Goal: Task Accomplishment & Management: Manage account settings

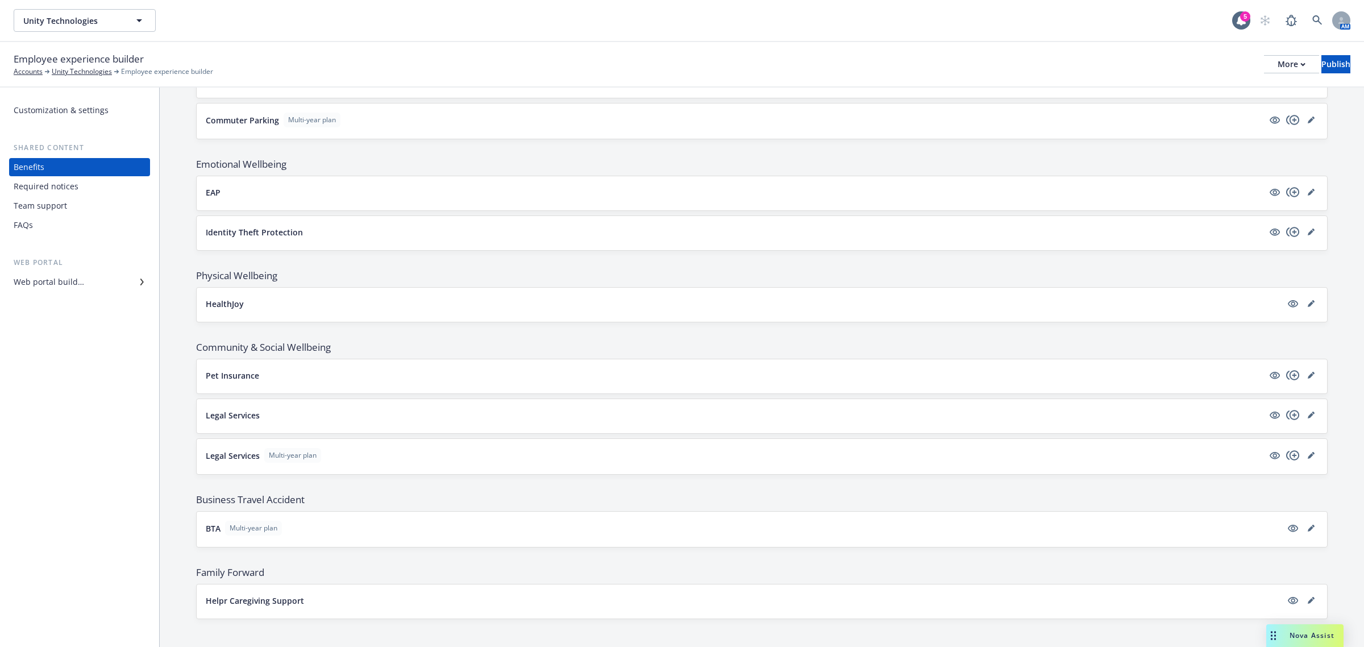
scroll to position [1408, 0]
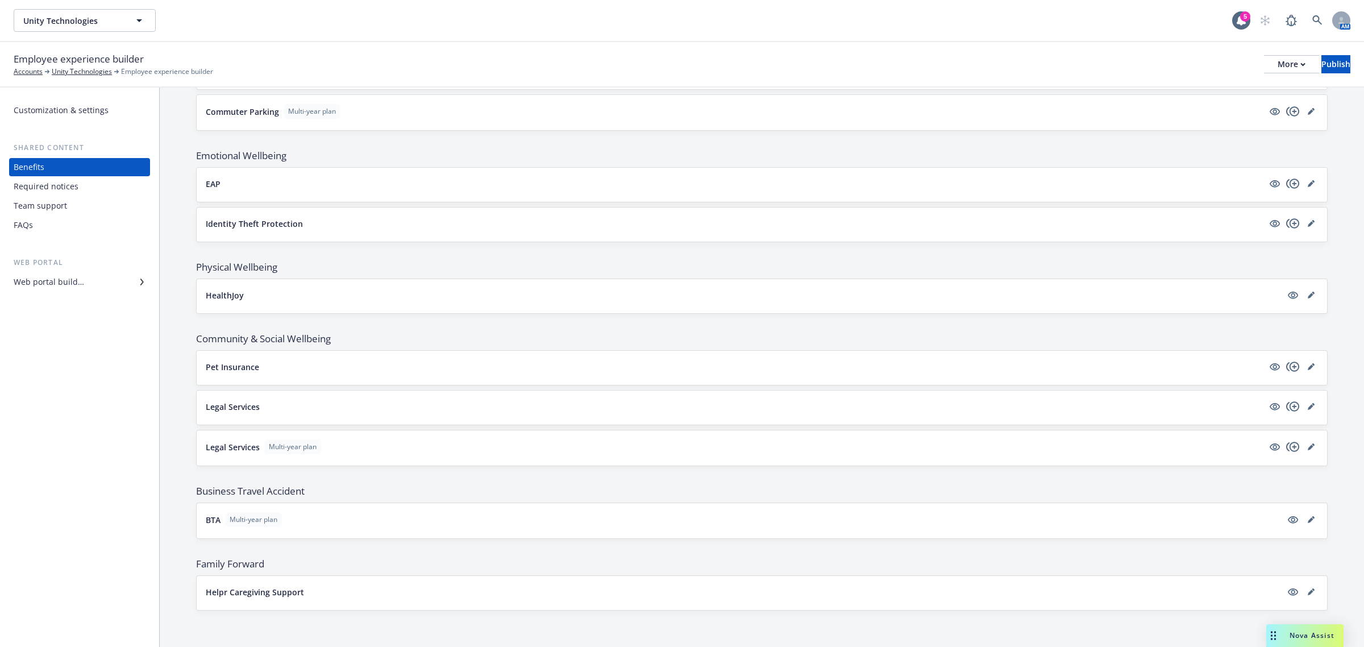
click at [69, 184] on div "Required notices" at bounding box center [46, 186] width 65 height 18
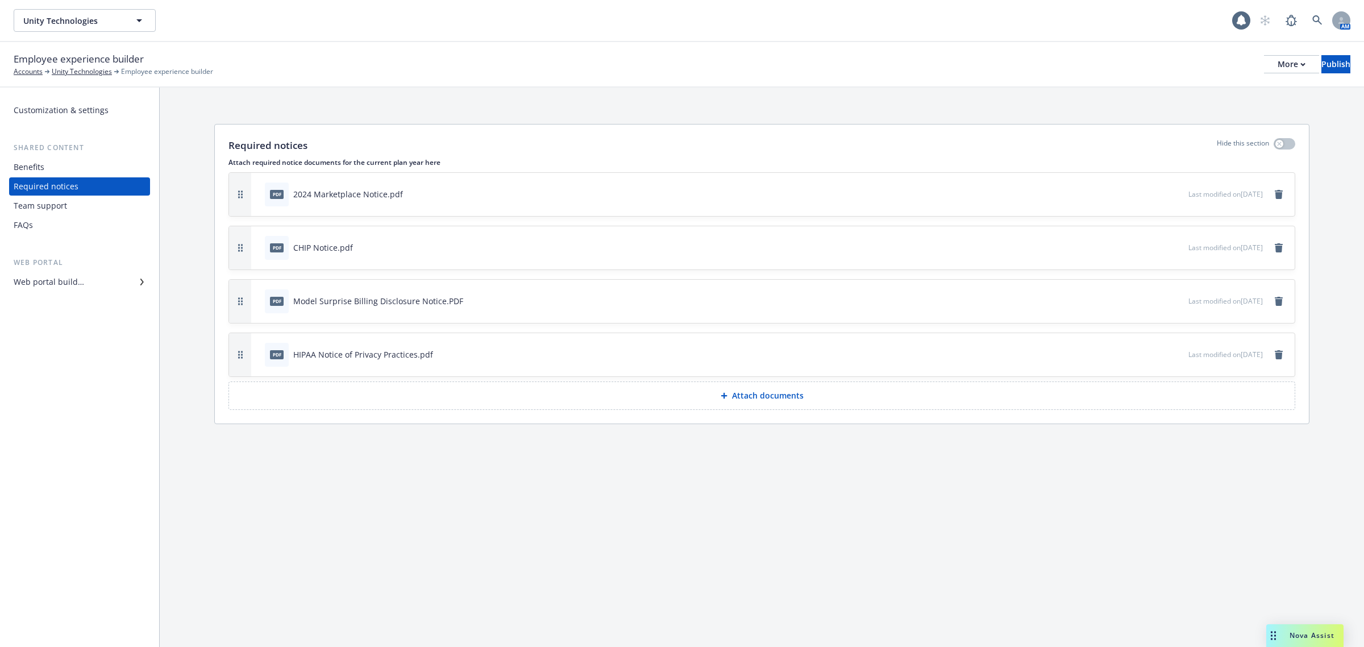
click at [82, 207] on div "Team support" at bounding box center [80, 206] width 132 height 18
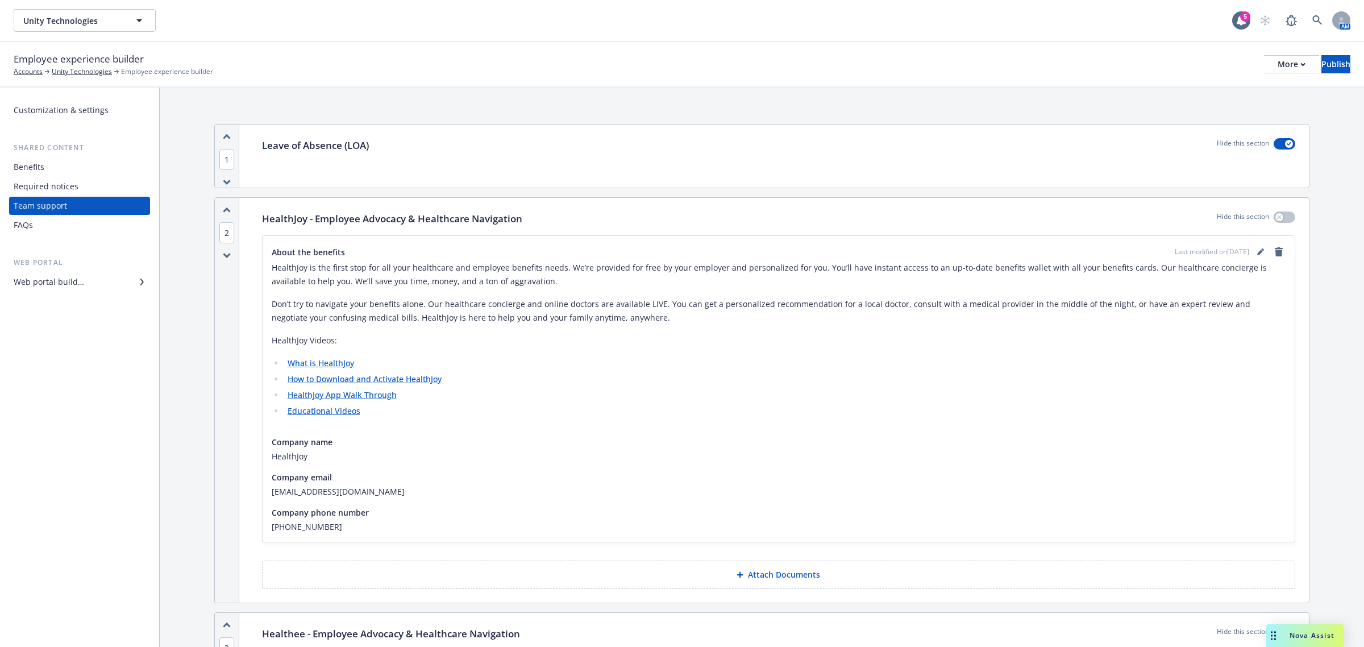
click at [65, 225] on div "FAQs" at bounding box center [80, 225] width 132 height 18
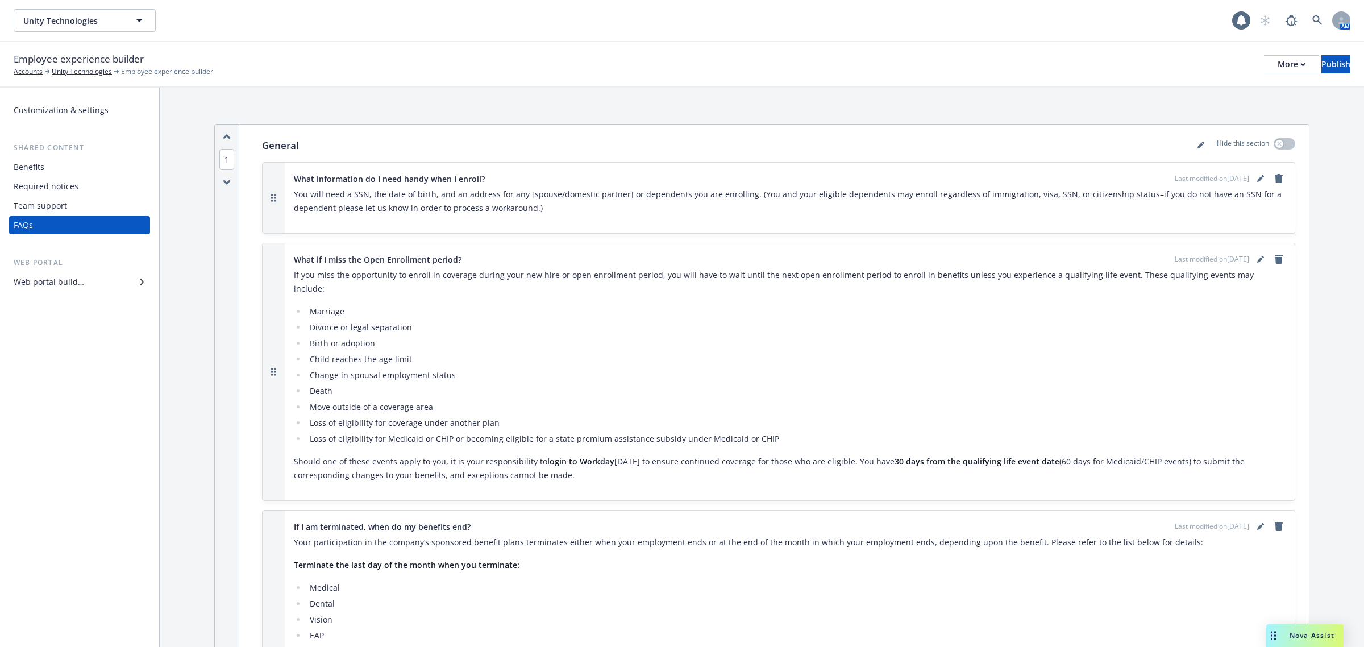
click at [60, 165] on div "Benefits" at bounding box center [80, 167] width 132 height 18
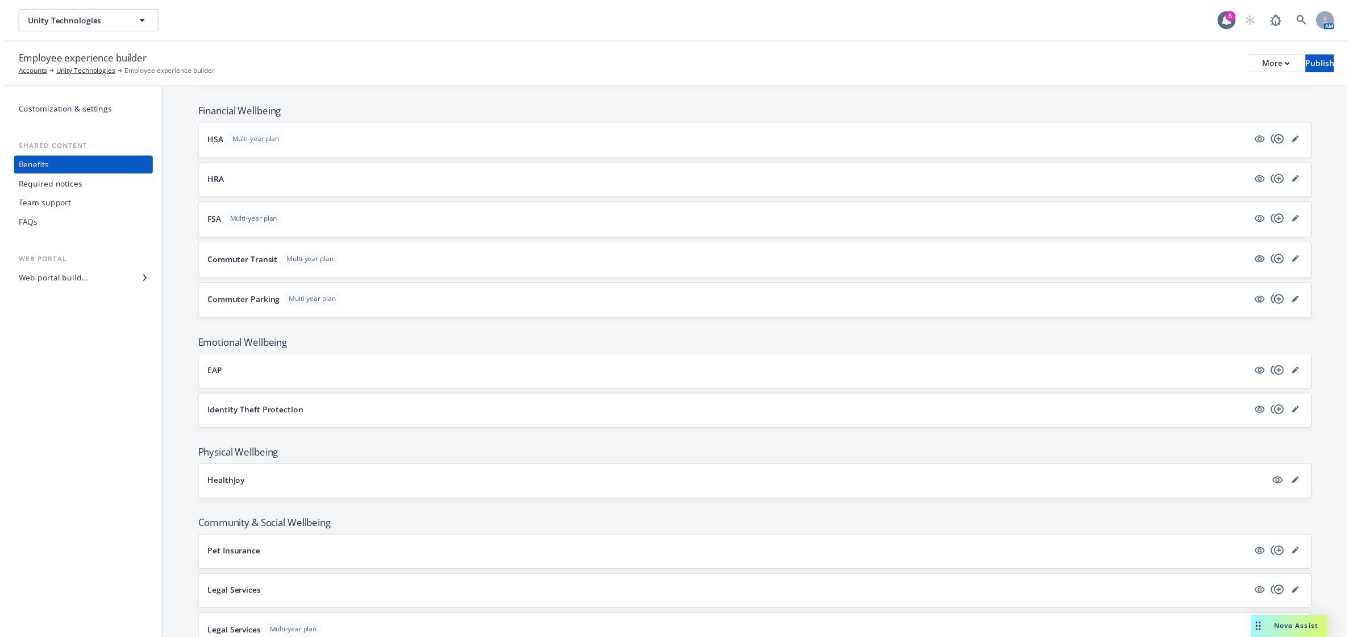
scroll to position [1137, 0]
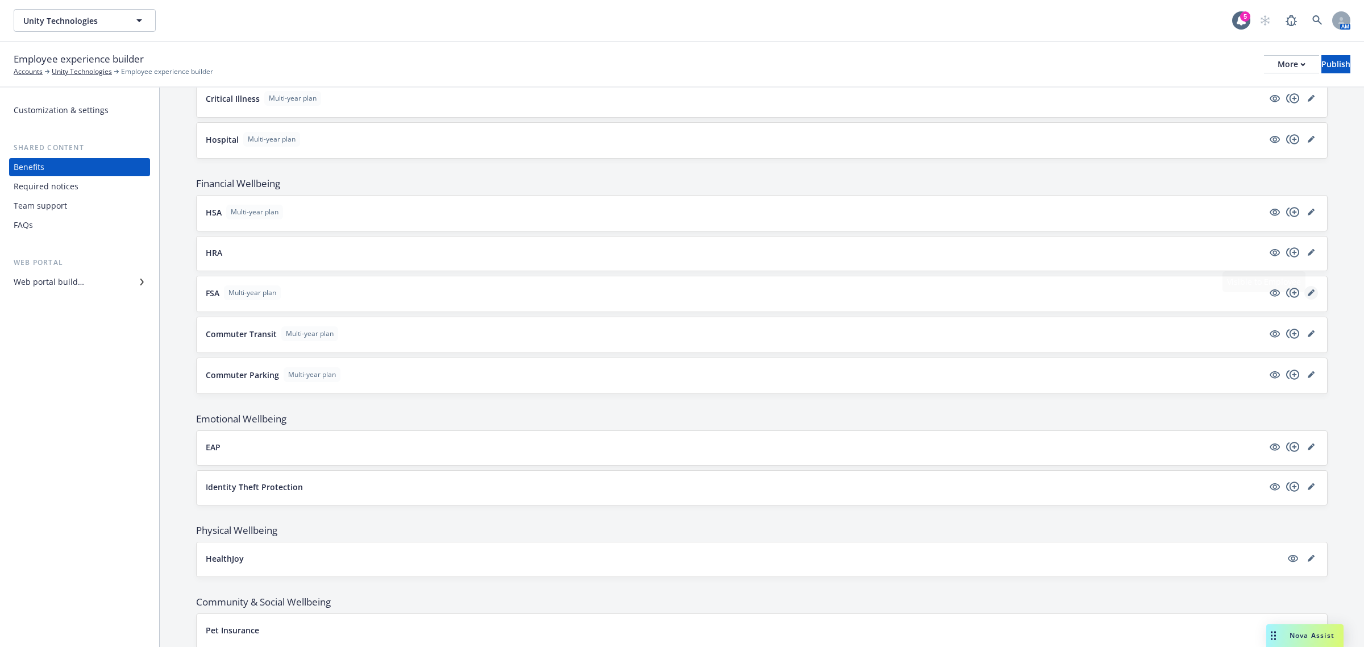
click at [1304, 300] on link "editPencil" at bounding box center [1311, 293] width 14 height 14
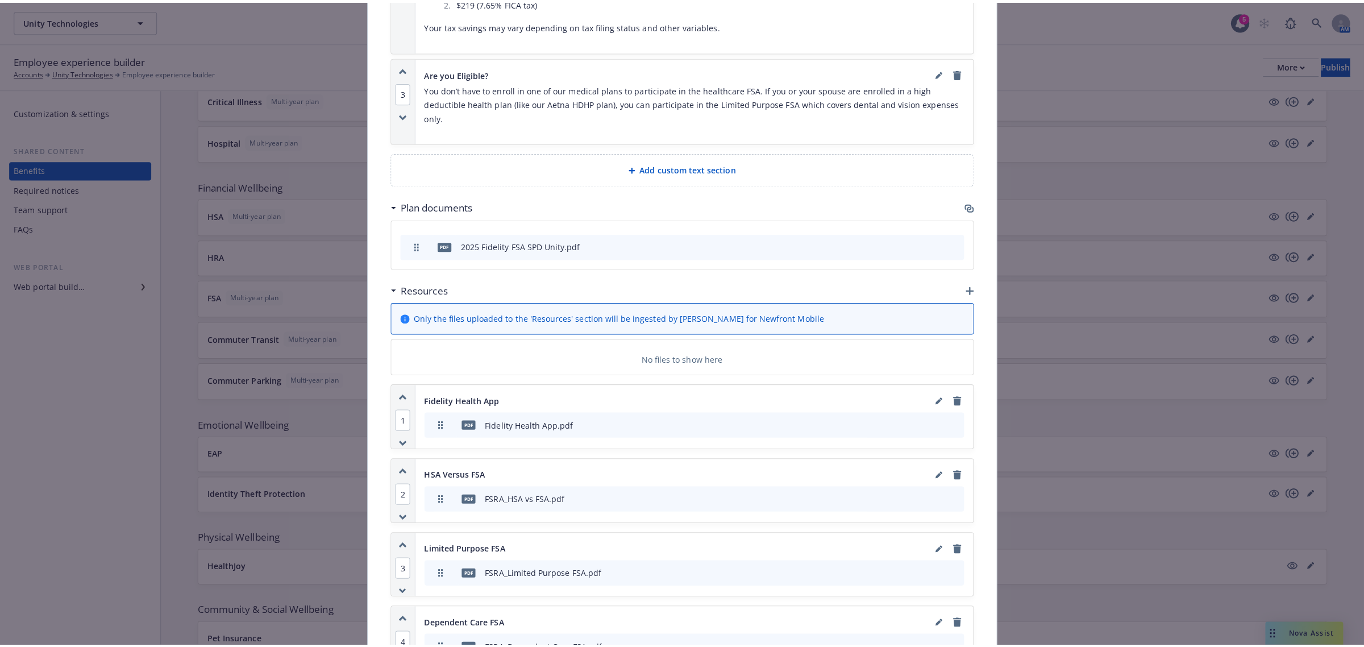
scroll to position [1278, 0]
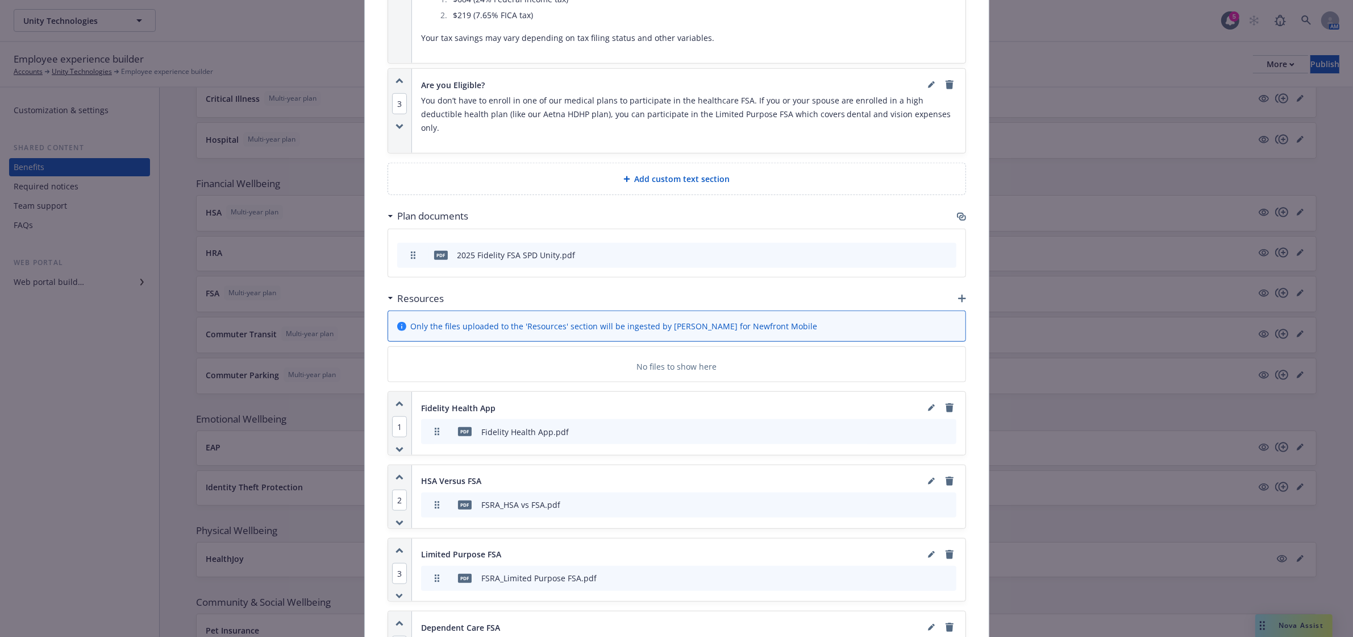
click at [959, 294] on icon "button" at bounding box center [962, 298] width 8 height 8
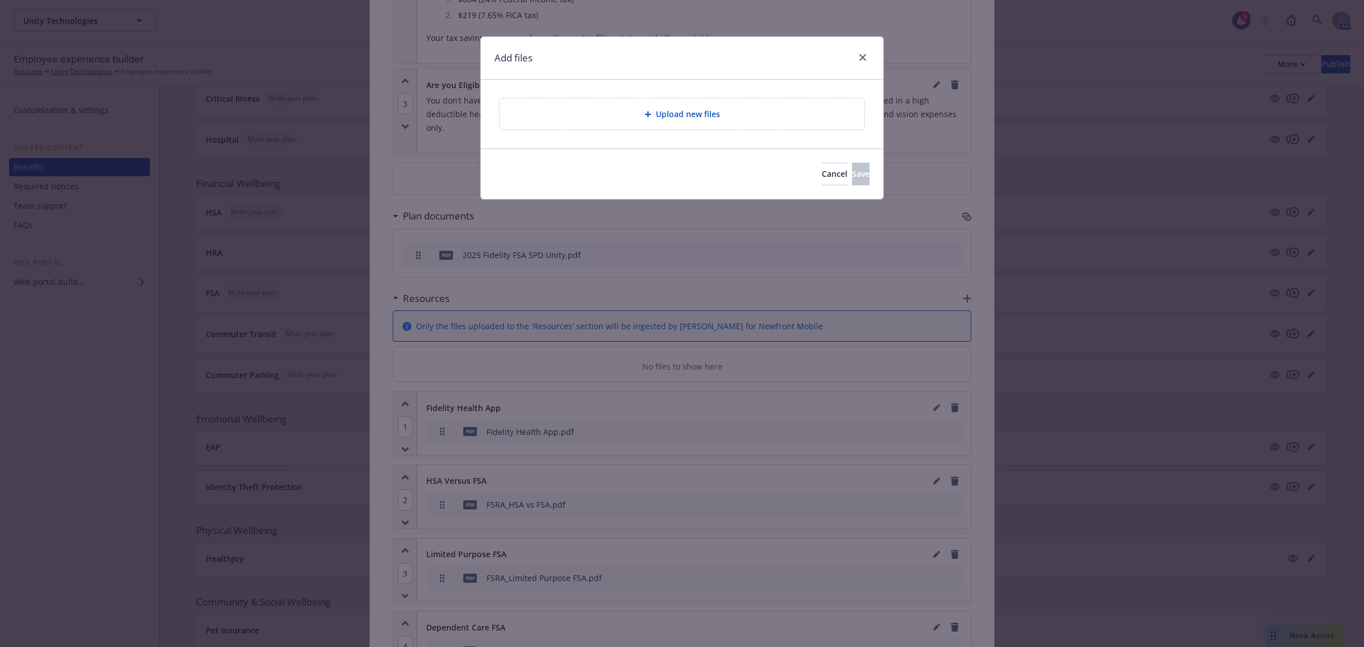
click at [778, 122] on div "Upload new files" at bounding box center [682, 113] width 365 height 31
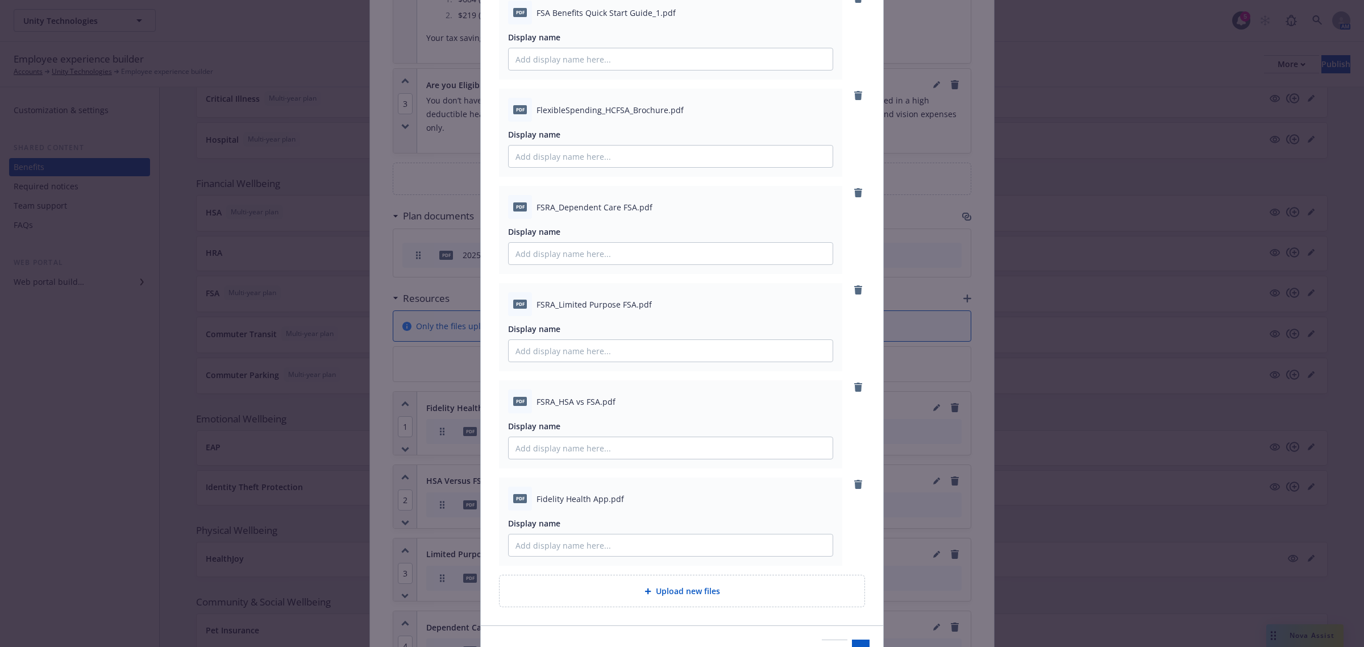
scroll to position [497, 0]
click at [580, 444] on input "Display name" at bounding box center [671, 446] width 324 height 22
type input "HSA Versus FSA"
click at [613, 355] on input "Display name" at bounding box center [671, 349] width 324 height 22
type input "Limited Purpose FSA"
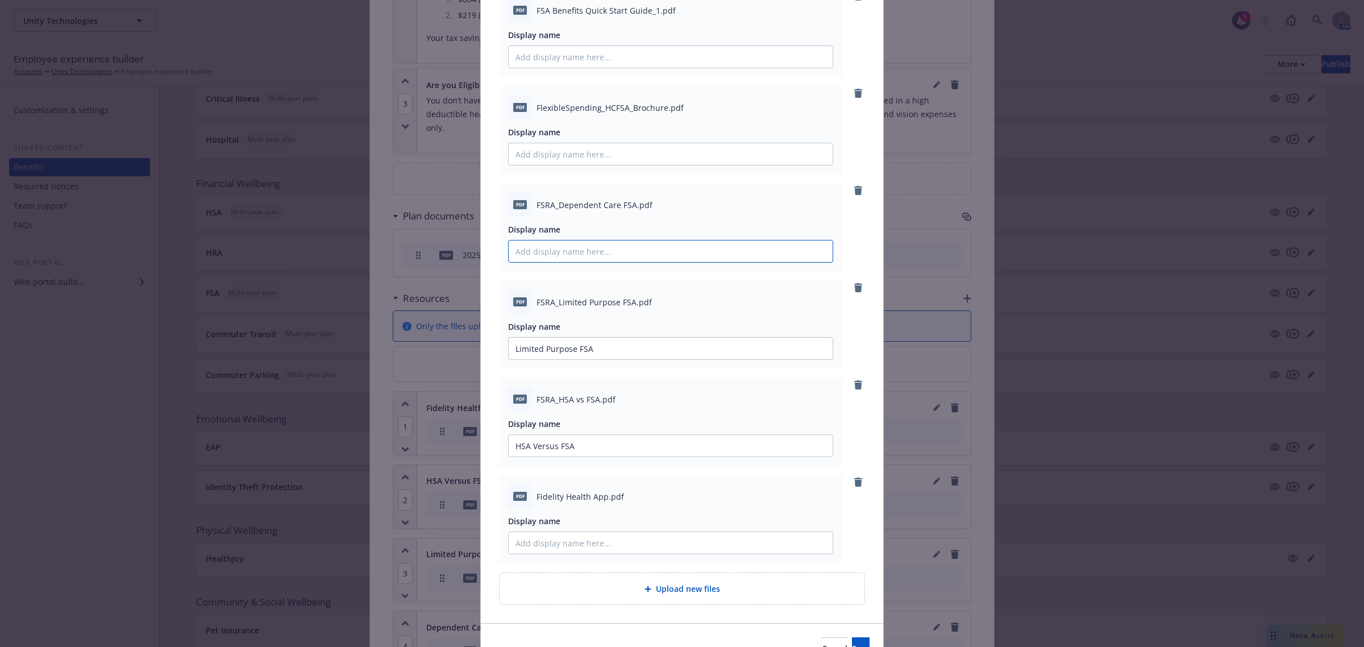
click at [626, 242] on input "Display name" at bounding box center [671, 251] width 324 height 22
type input "Dependent Care FSA"
click at [606, 155] on input "Display name" at bounding box center [671, 154] width 324 height 22
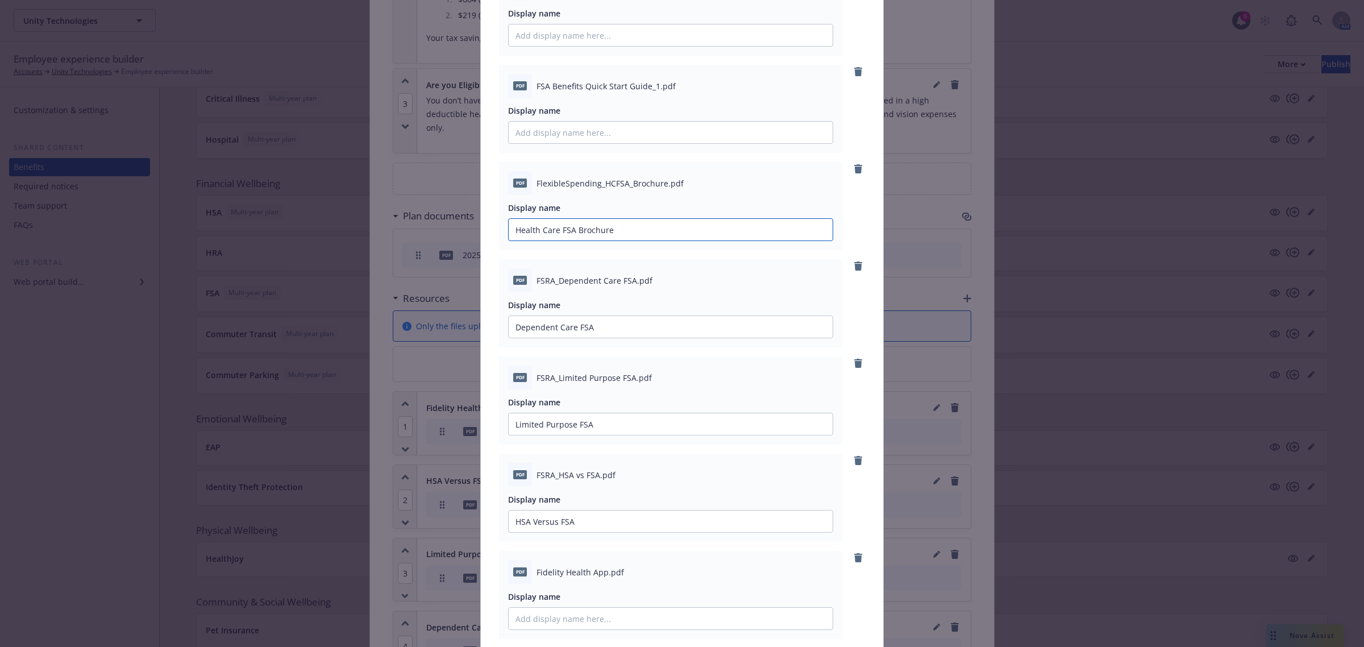
scroll to position [355, 0]
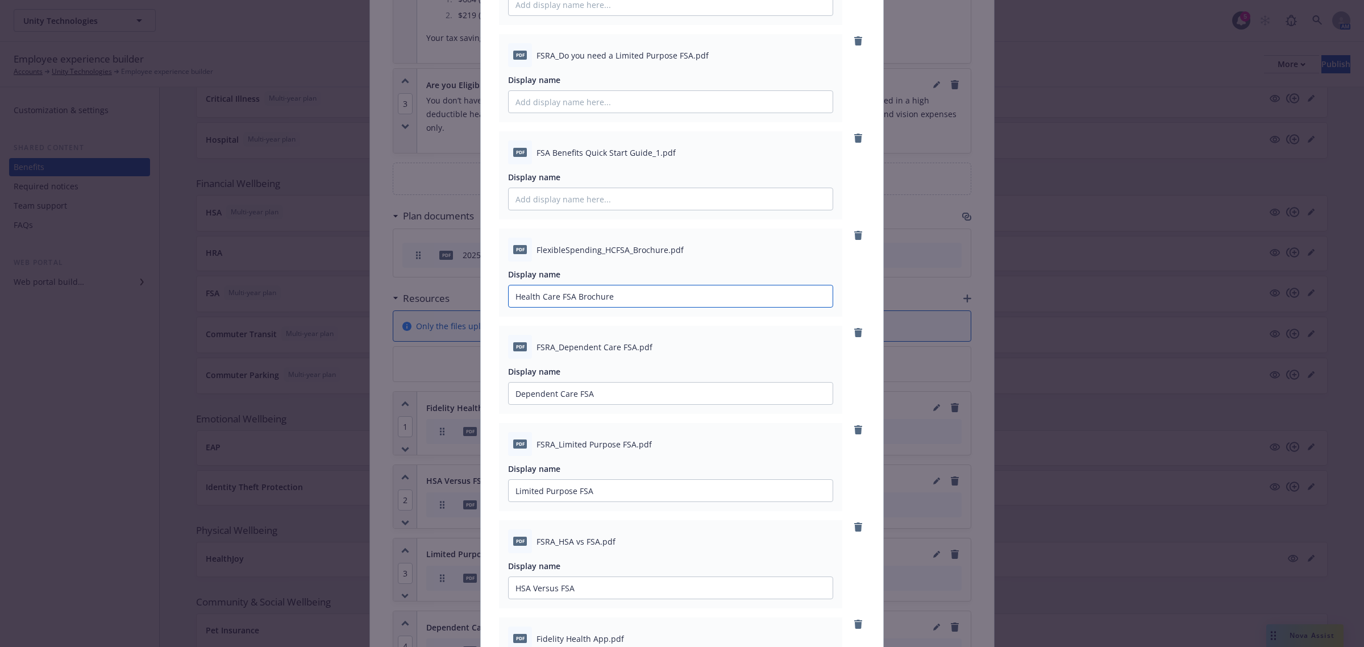
type input "Health Care FSA Brochure"
click at [590, 202] on input "Display name" at bounding box center [671, 199] width 324 height 22
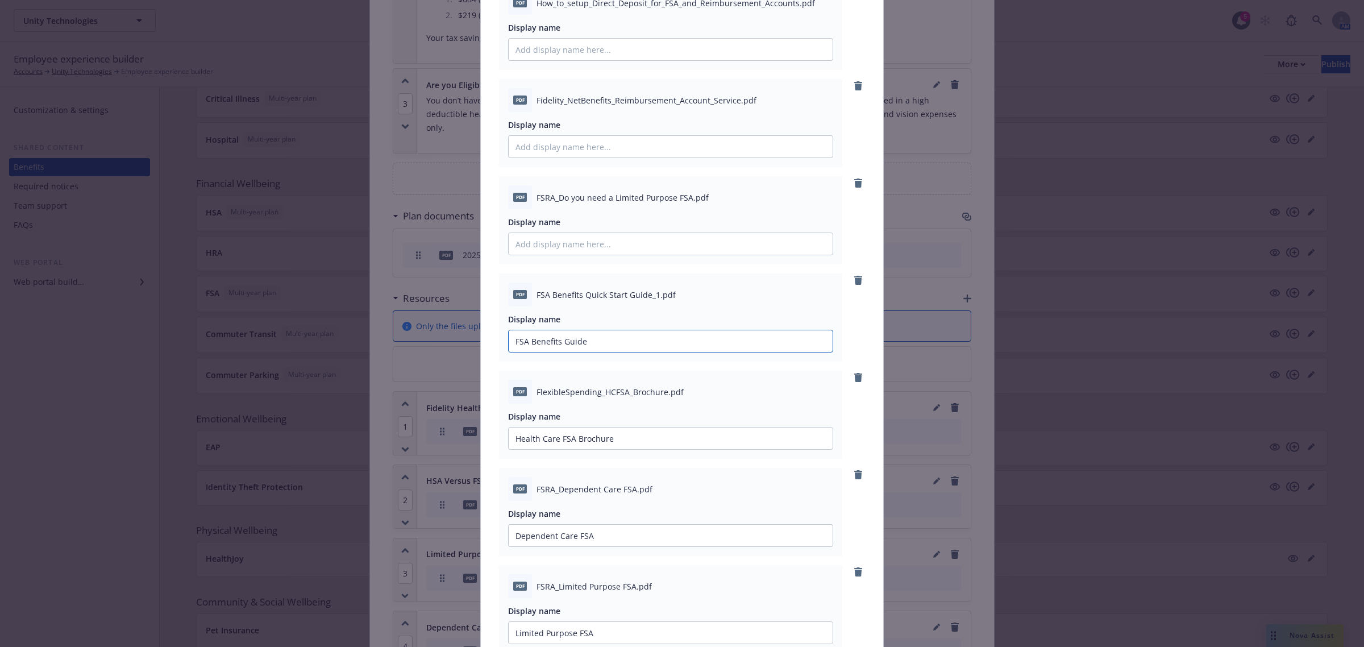
type input "FSA Benefits Guide"
click at [606, 250] on input "Display name" at bounding box center [671, 244] width 324 height 22
drag, startPoint x: 555, startPoint y: 201, endPoint x: 684, endPoint y: 205, distance: 129.1
click at [684, 205] on div "pdf FSRA_Do you need a Limited Purpose FSA.pdf" at bounding box center [670, 197] width 325 height 24
copy span "Do you need a Limited Purpose FSA"
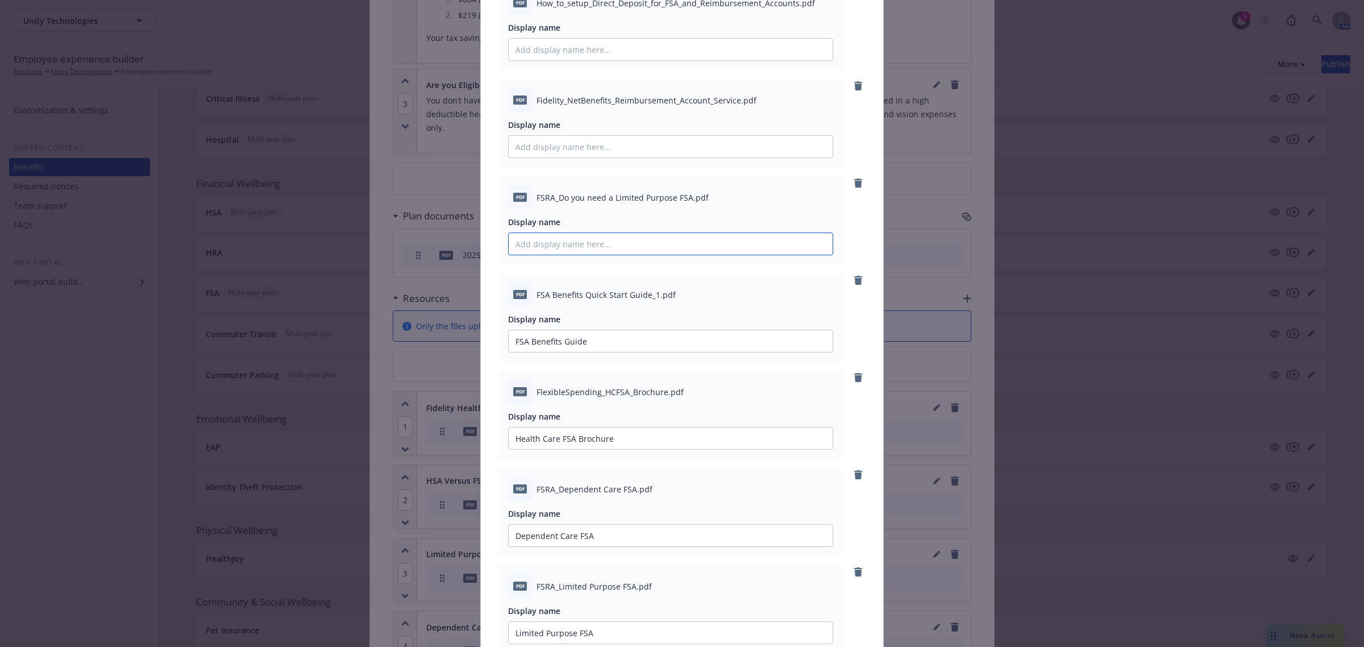
click at [612, 248] on input "Display name" at bounding box center [671, 244] width 324 height 22
paste input "Do you need a Limited Purpose FSA"
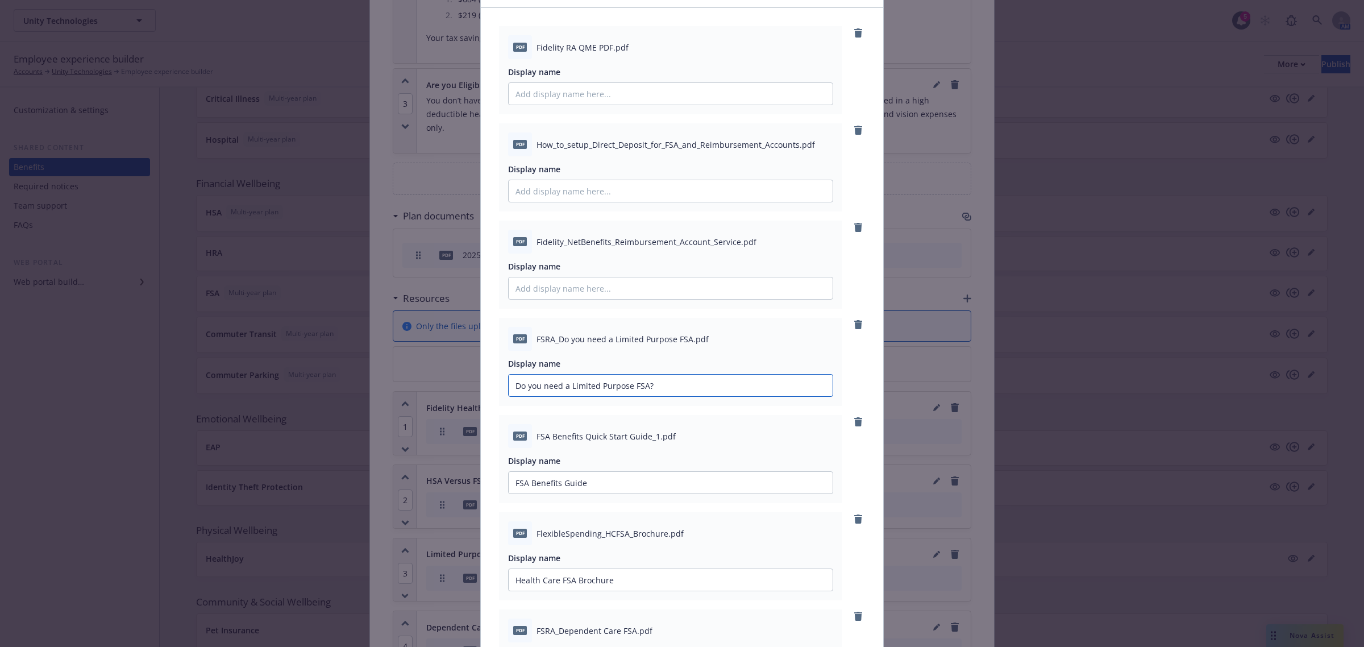
scroll to position [71, 0]
type input "Do you need a Limited Purpose FSA?"
click at [628, 281] on input "Display name" at bounding box center [671, 289] width 324 height 22
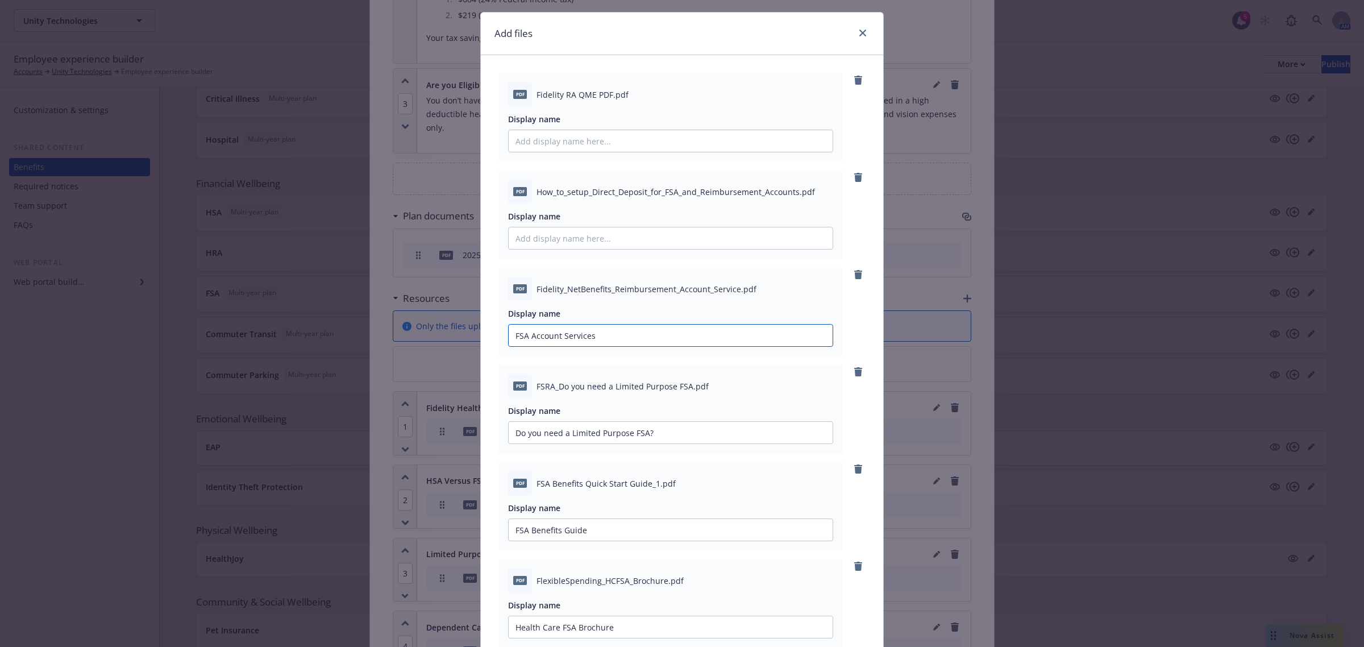
scroll to position [0, 0]
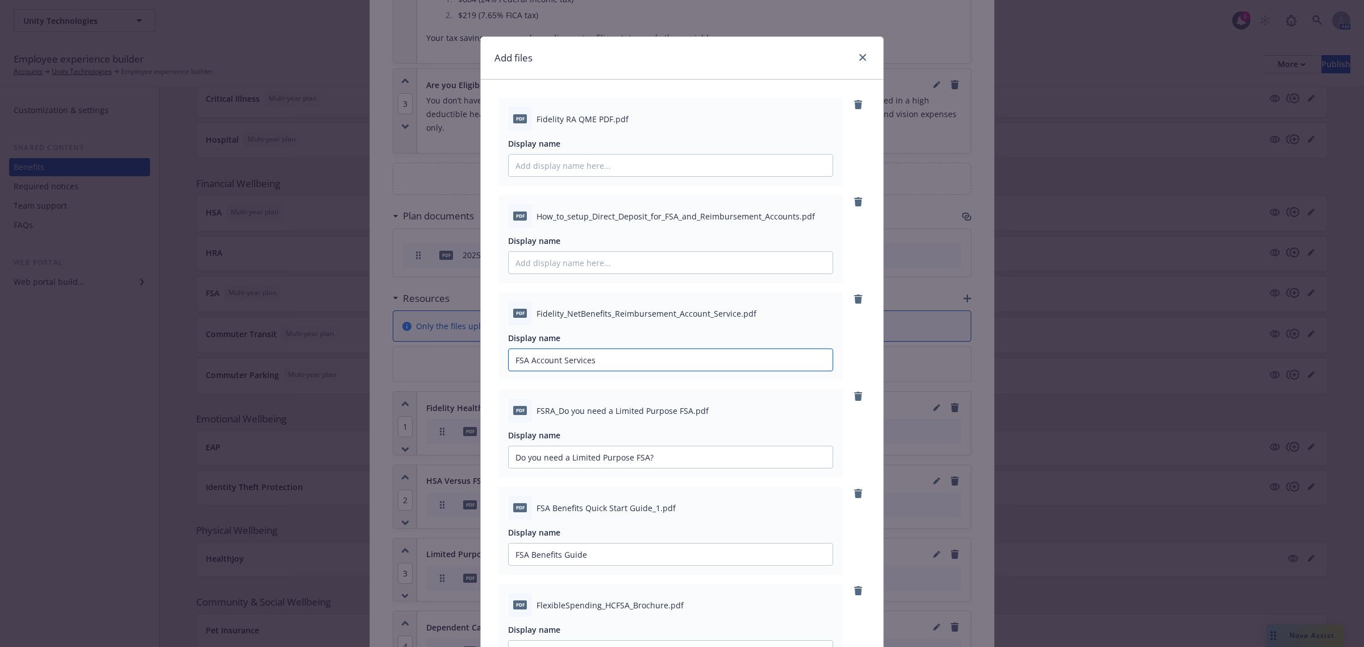
type input "FSA Account Services"
click at [631, 266] on input "Display name" at bounding box center [671, 263] width 324 height 22
type input "How to Setup Direct Deposit for FSA"
click at [617, 167] on input "Display name" at bounding box center [671, 166] width 324 height 22
click at [704, 127] on div "pdf Fidelity RA QME PDF.pdf" at bounding box center [670, 119] width 325 height 24
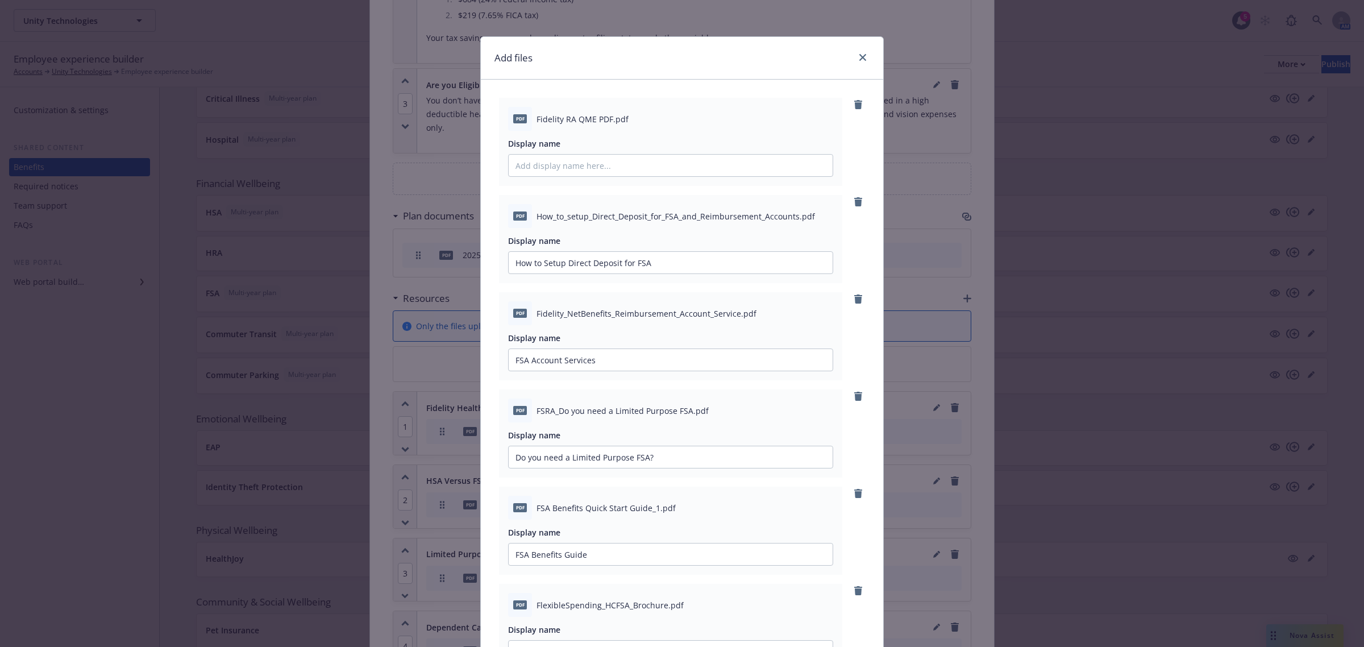
click at [547, 113] on span "Fidelity RA QME PDF.pdf" at bounding box center [583, 119] width 92 height 12
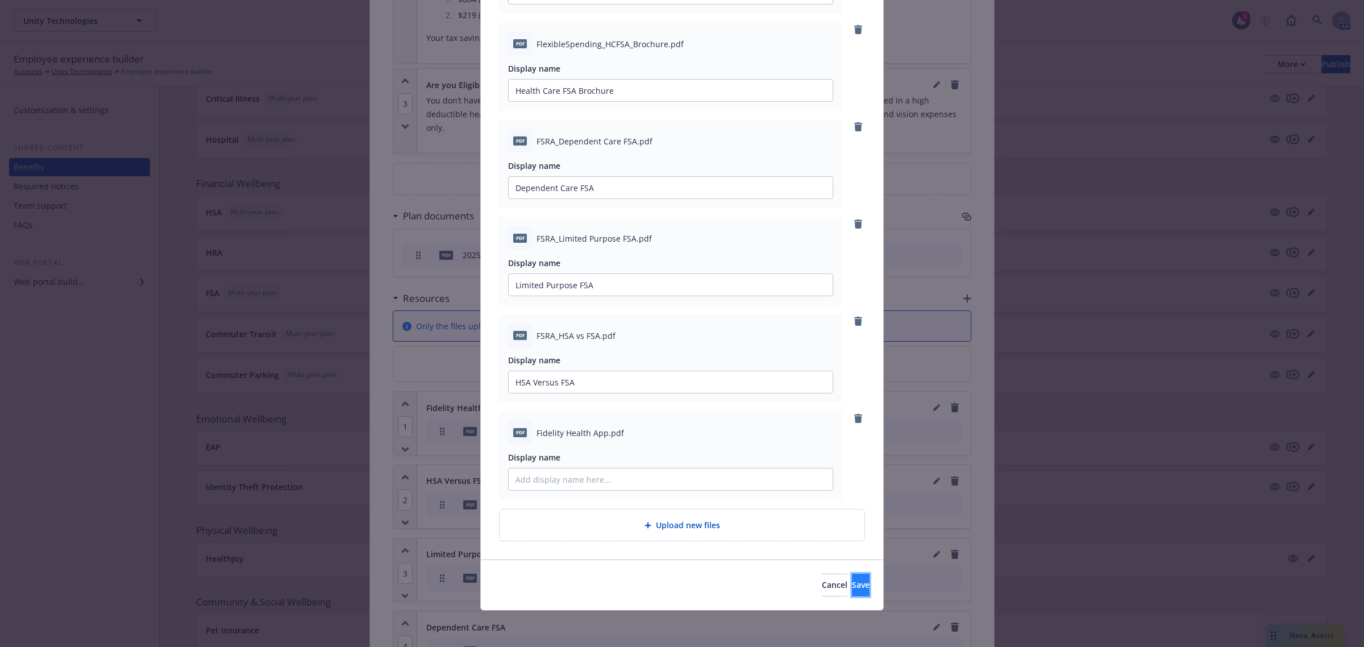
click at [852, 592] on button "Save" at bounding box center [861, 584] width 18 height 23
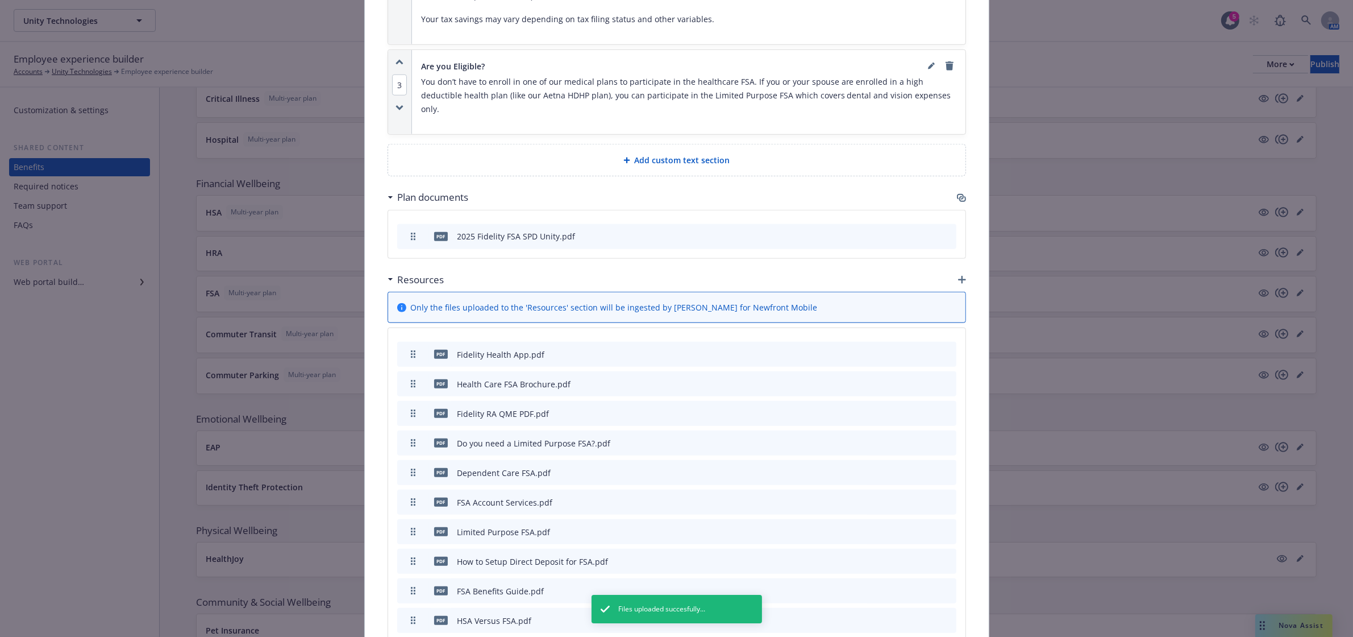
scroll to position [1415, 0]
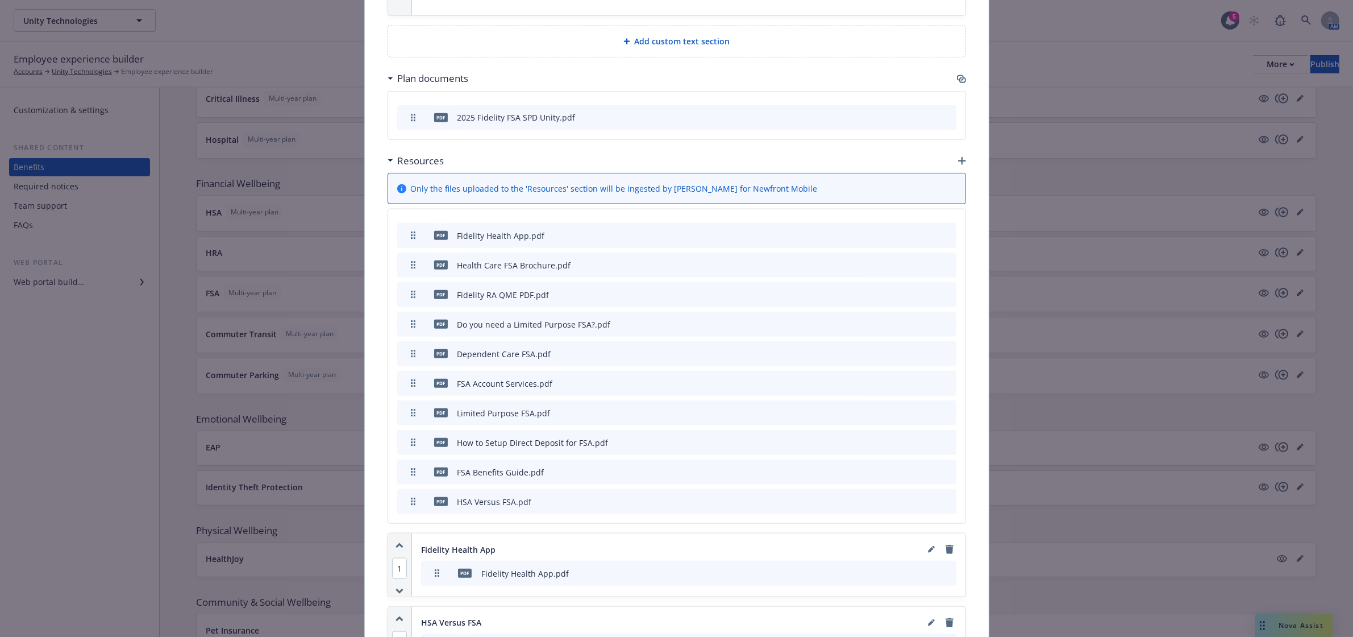
click at [888, 291] on icon "button" at bounding box center [891, 294] width 7 height 7
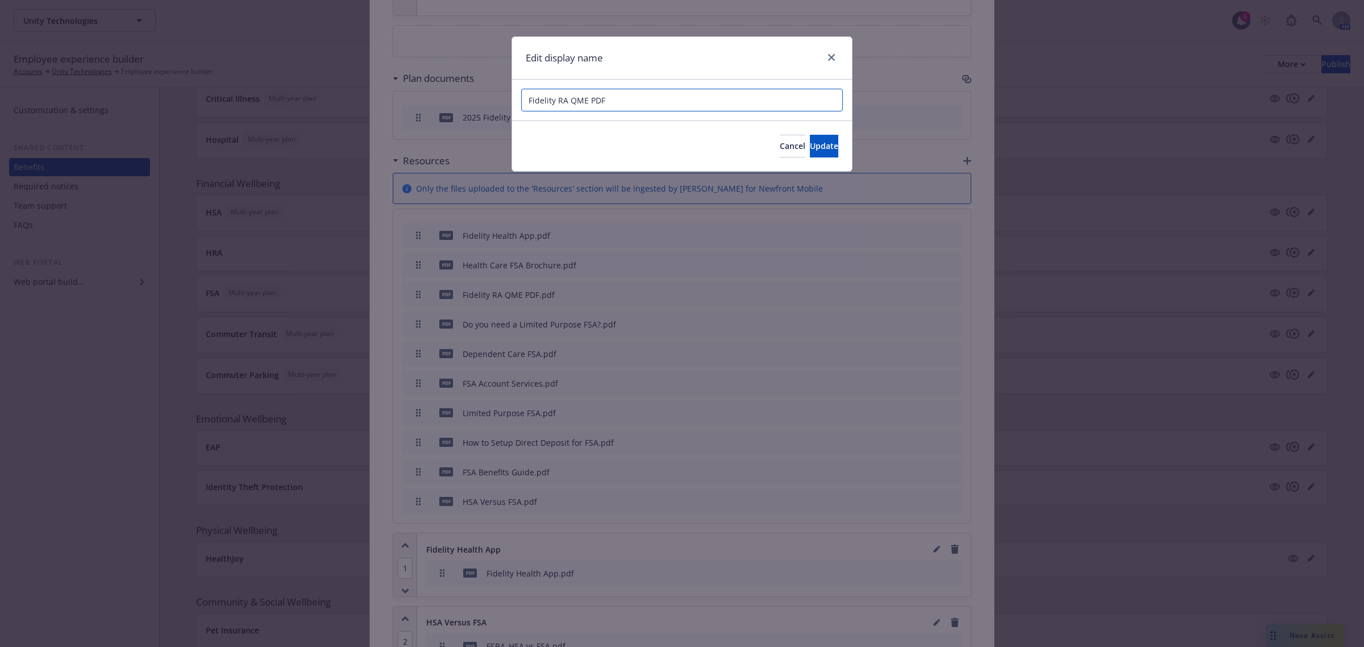
click at [630, 100] on input "Fidelity RA QME PDF" at bounding box center [682, 100] width 322 height 23
type input "FSA Eligible Expenses"
click at [810, 143] on span "Update" at bounding box center [824, 145] width 28 height 11
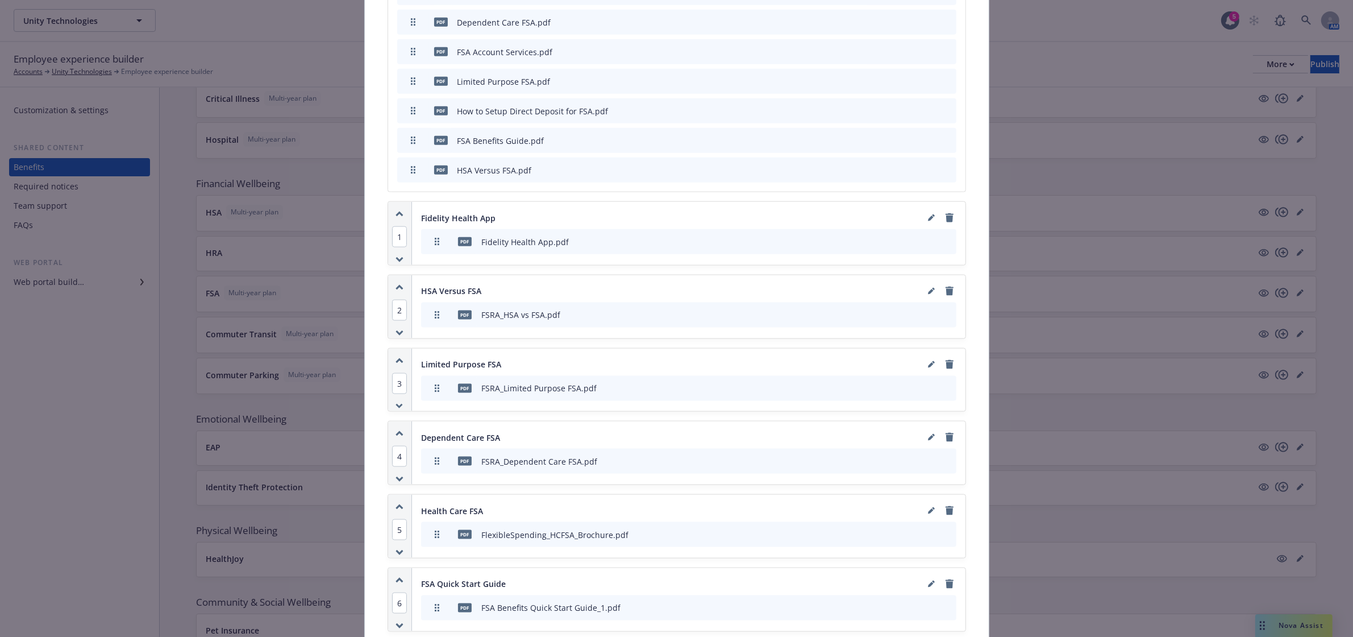
scroll to position [1770, 0]
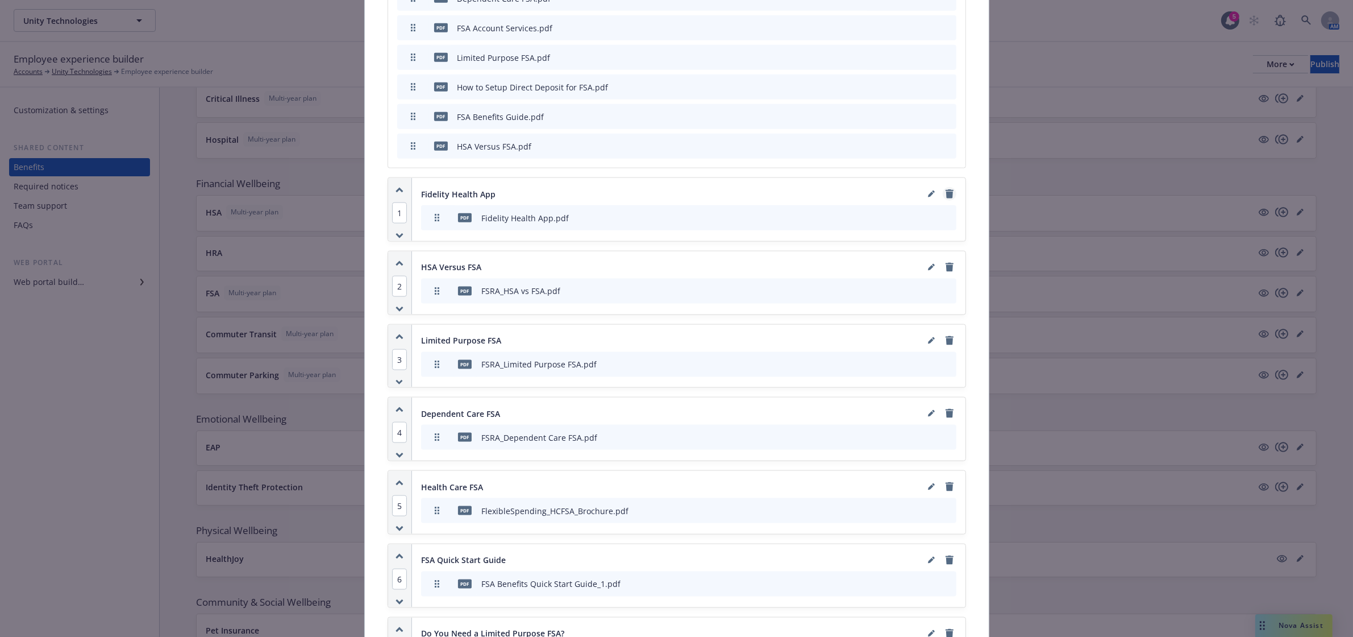
click at [947, 189] on icon "remove" at bounding box center [949, 193] width 9 height 9
click at [946, 189] on icon "remove" at bounding box center [950, 193] width 8 height 9
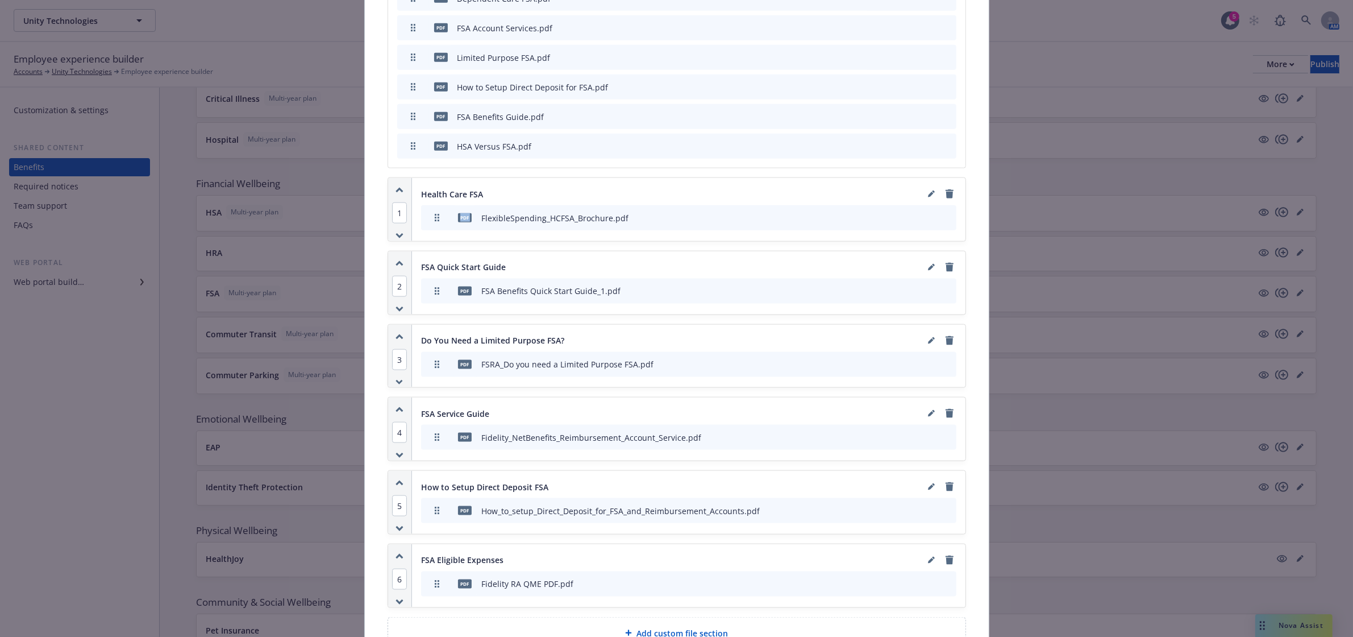
click at [946, 189] on icon "remove" at bounding box center [950, 193] width 8 height 9
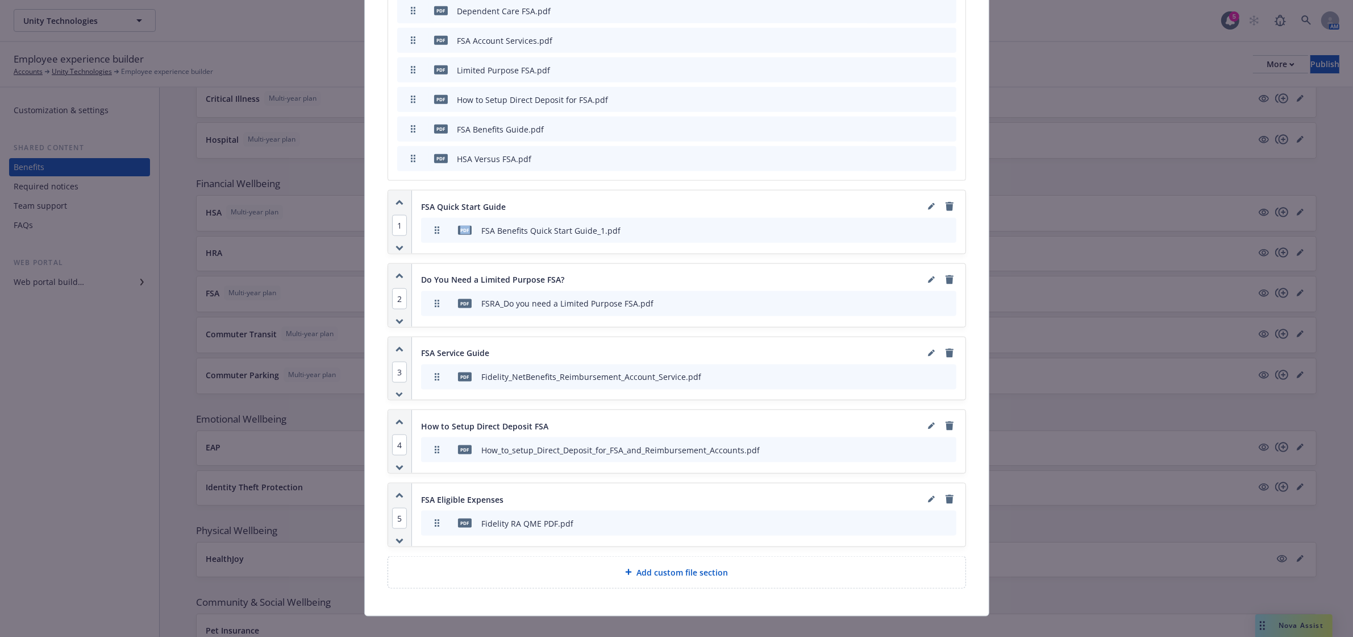
click at [946, 190] on div "FSA Quick Start Guide pdf FSA Benefits Quick Start Guide_1.pdf To pick up a dra…" at bounding box center [689, 221] width 554 height 63
click at [946, 202] on icon "remove" at bounding box center [950, 206] width 8 height 9
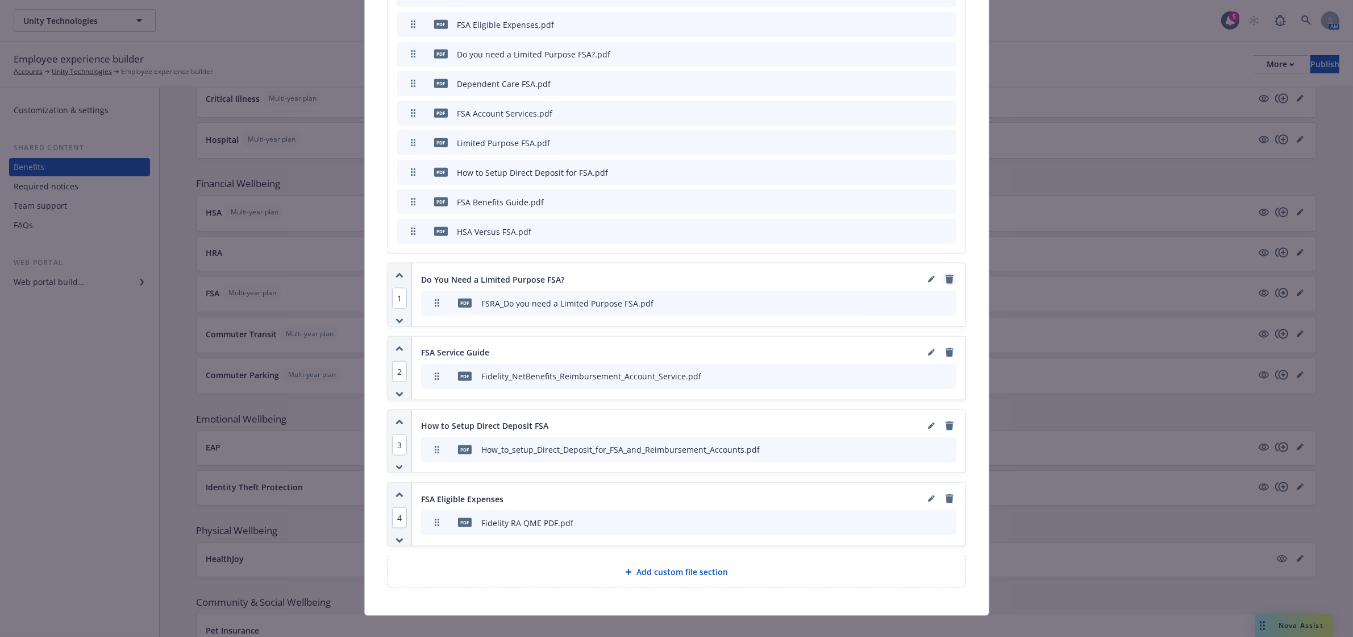
click at [947, 275] on icon "remove" at bounding box center [949, 279] width 9 height 9
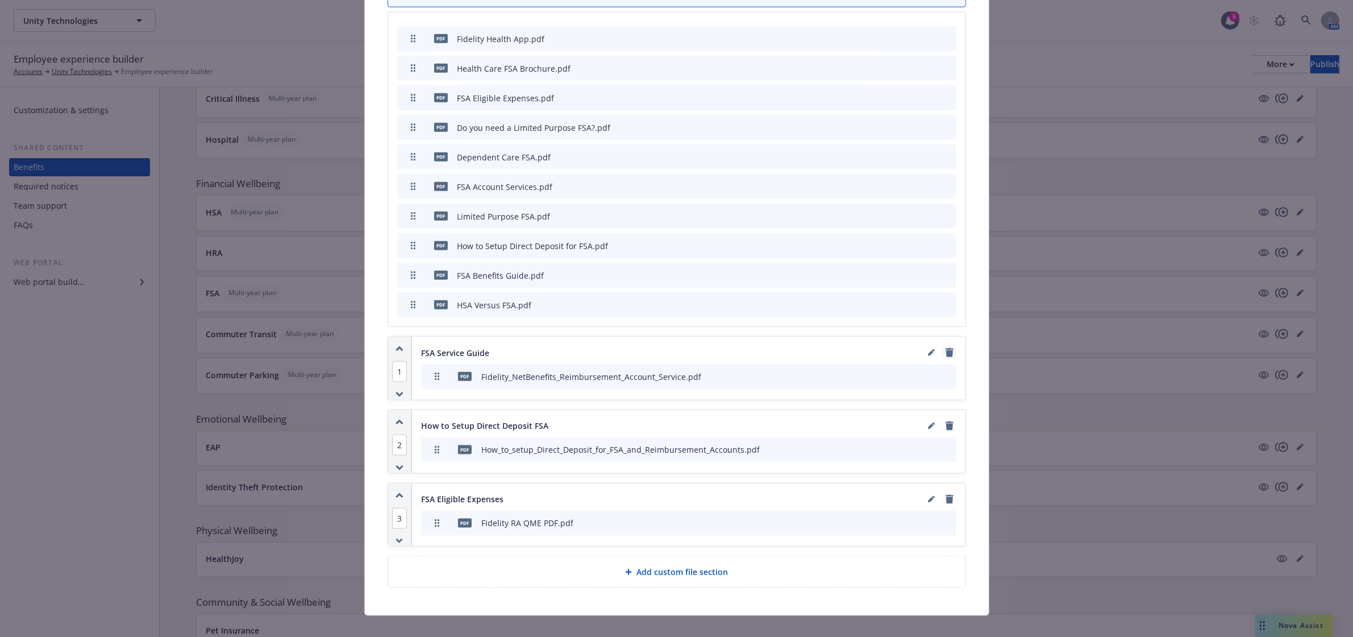
click at [946, 348] on icon "remove" at bounding box center [950, 352] width 8 height 9
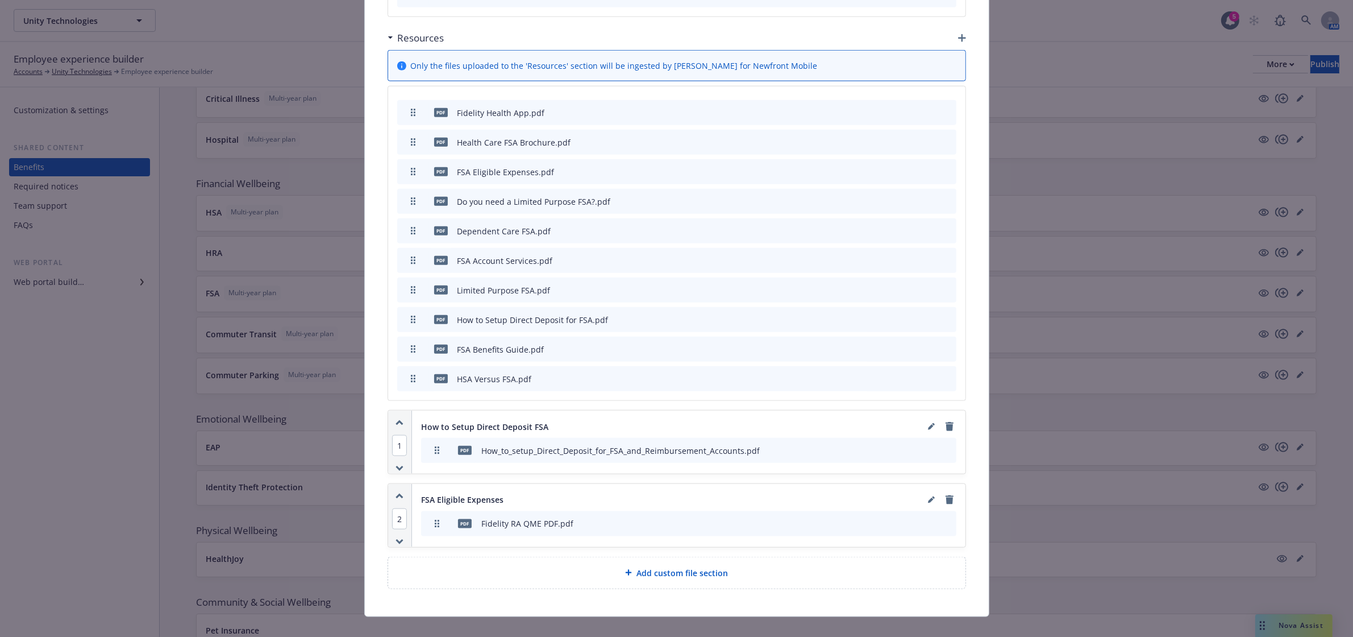
click at [947, 422] on icon "remove" at bounding box center [949, 426] width 9 height 9
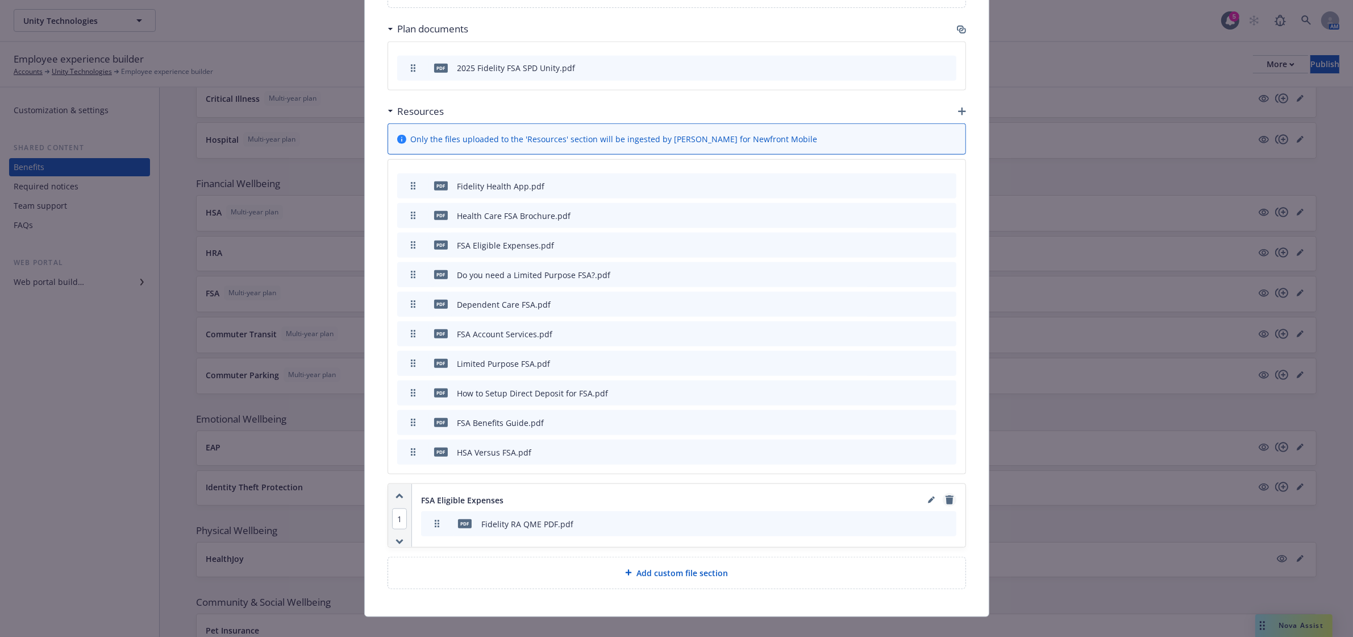
click at [946, 493] on link "remove" at bounding box center [950, 500] width 14 height 14
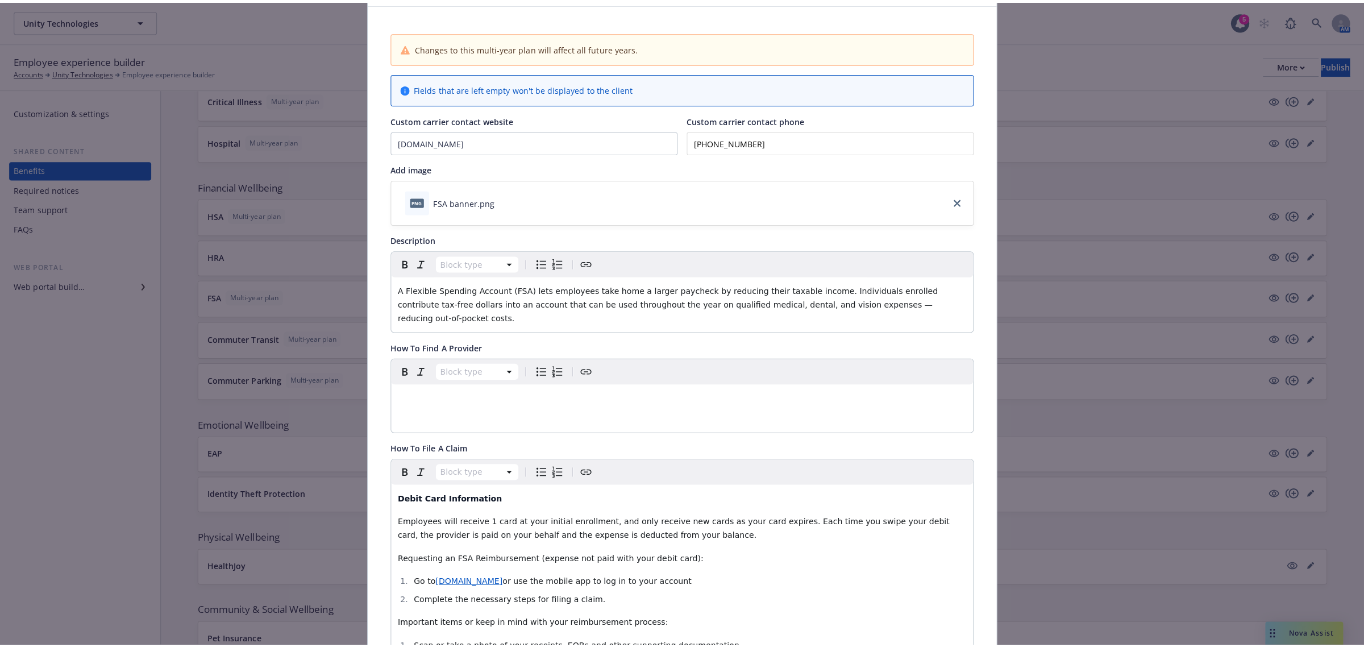
scroll to position [0, 0]
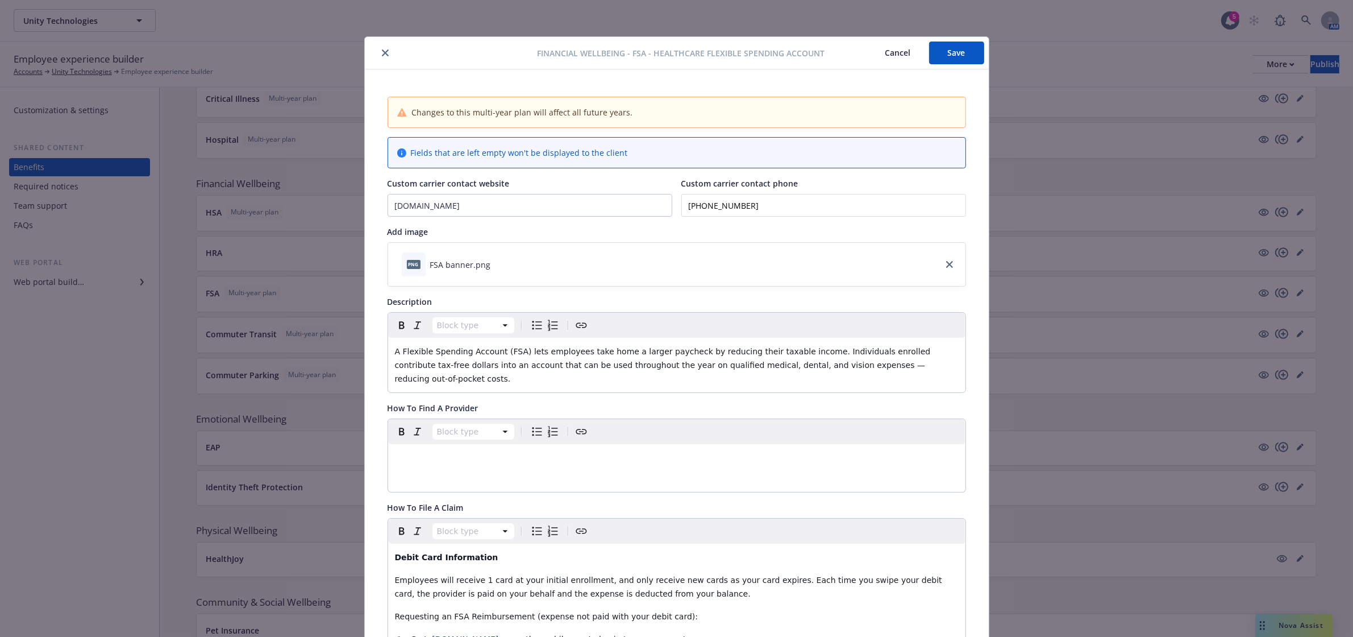
click at [953, 60] on button "Save" at bounding box center [956, 52] width 55 height 23
click at [384, 52] on button "close" at bounding box center [386, 53] width 14 height 14
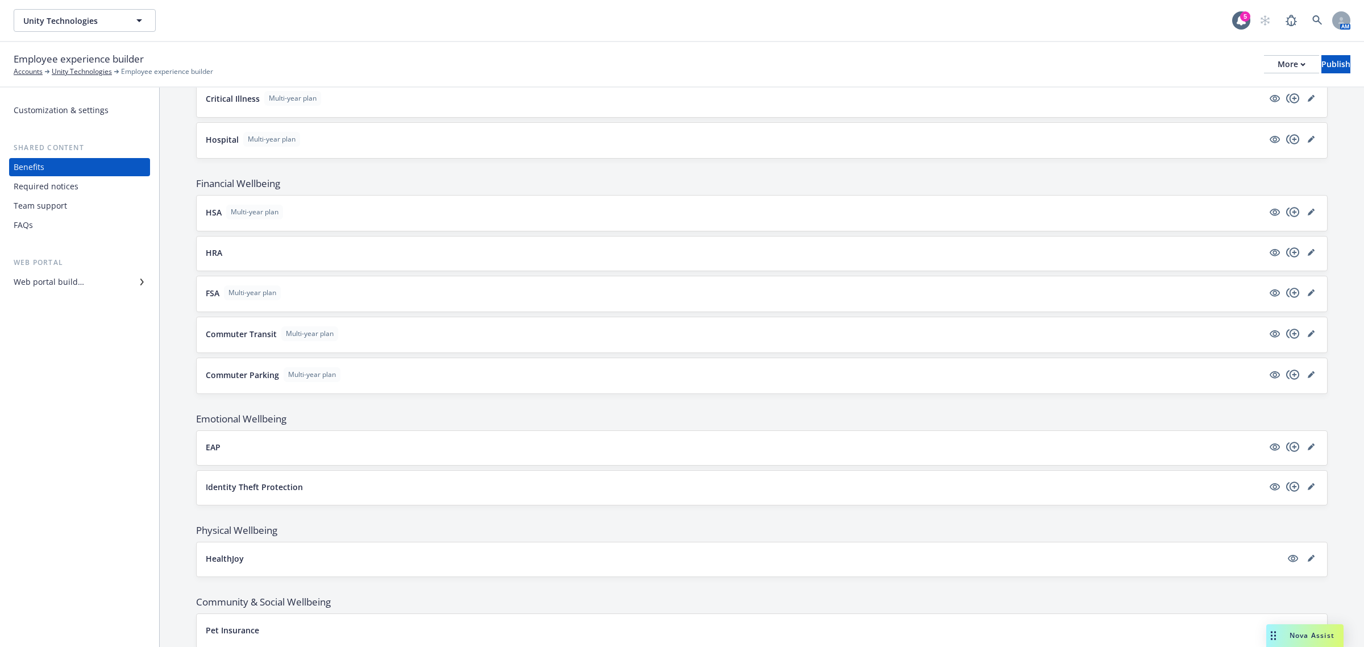
click at [256, 217] on span "Multi-year plan" at bounding box center [255, 212] width 48 height 10
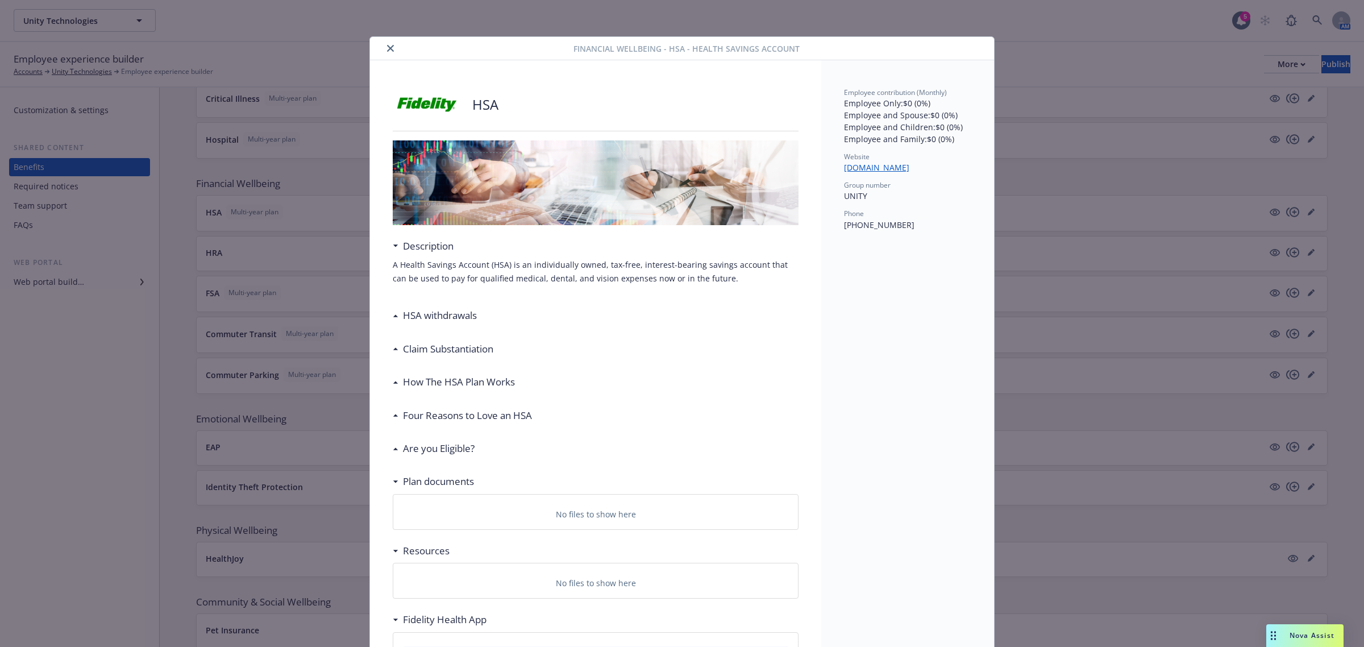
click at [387, 47] on icon "close" at bounding box center [390, 48] width 7 height 7
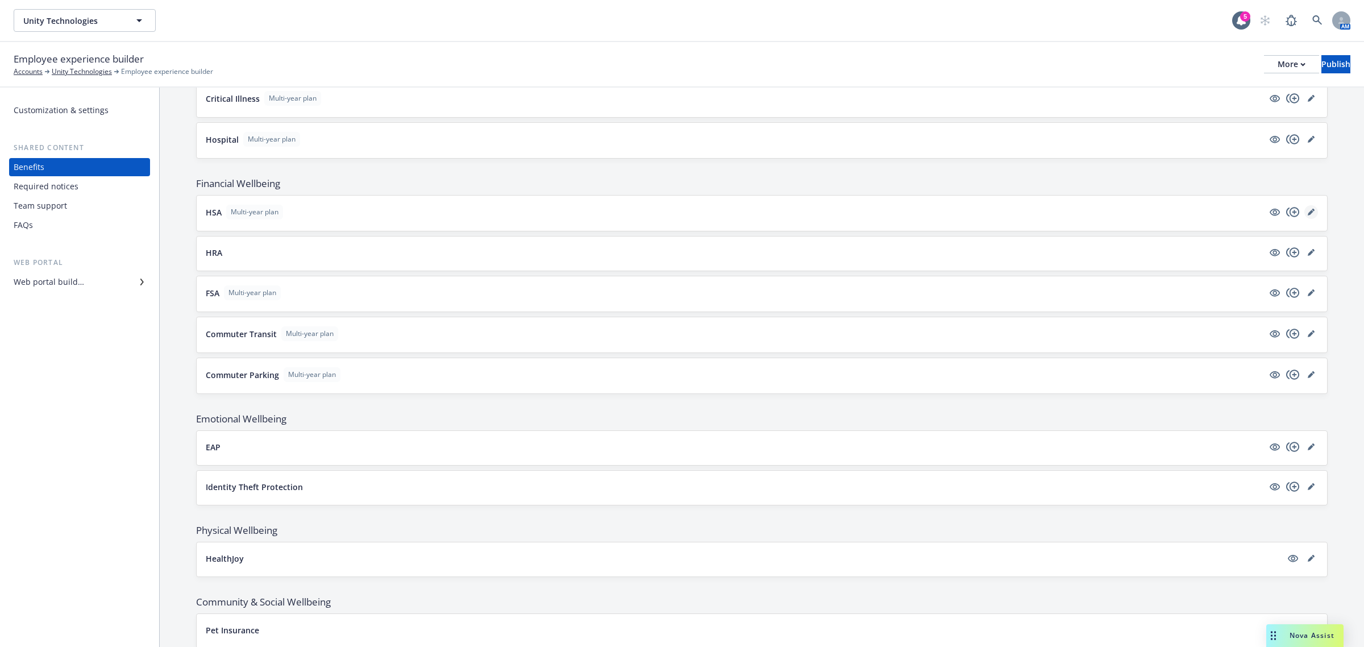
click at [1304, 217] on link "editPencil" at bounding box center [1311, 212] width 14 height 14
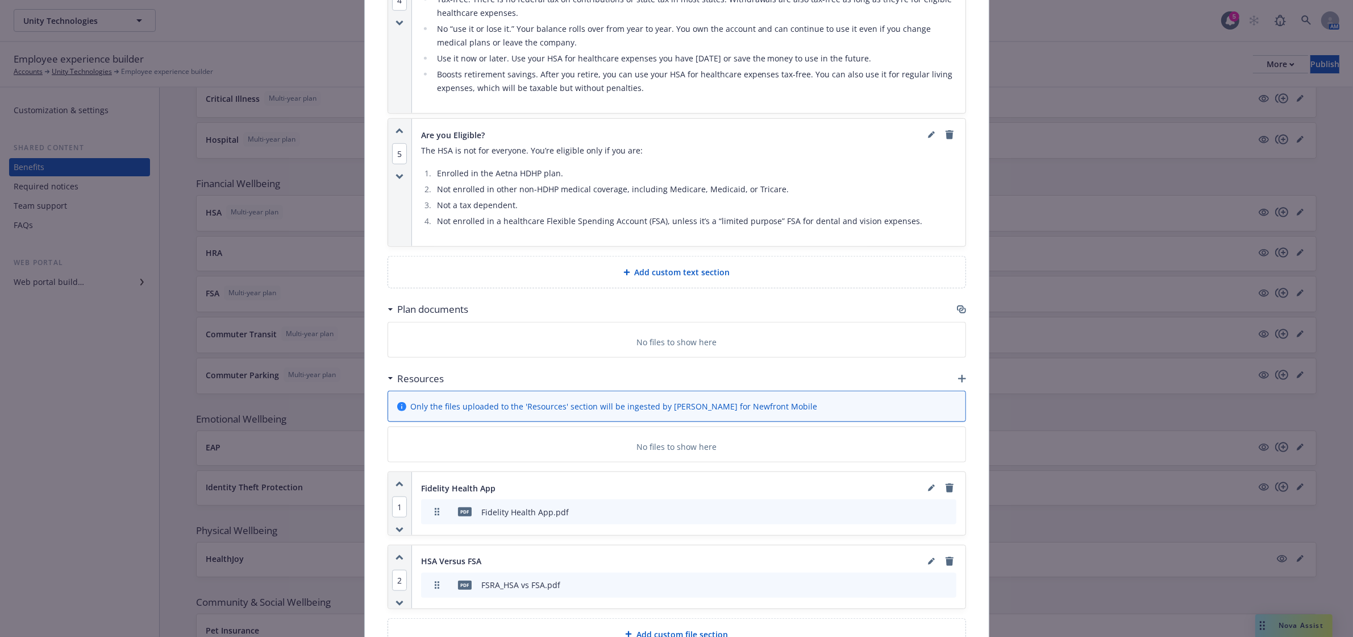
scroll to position [1362, 0]
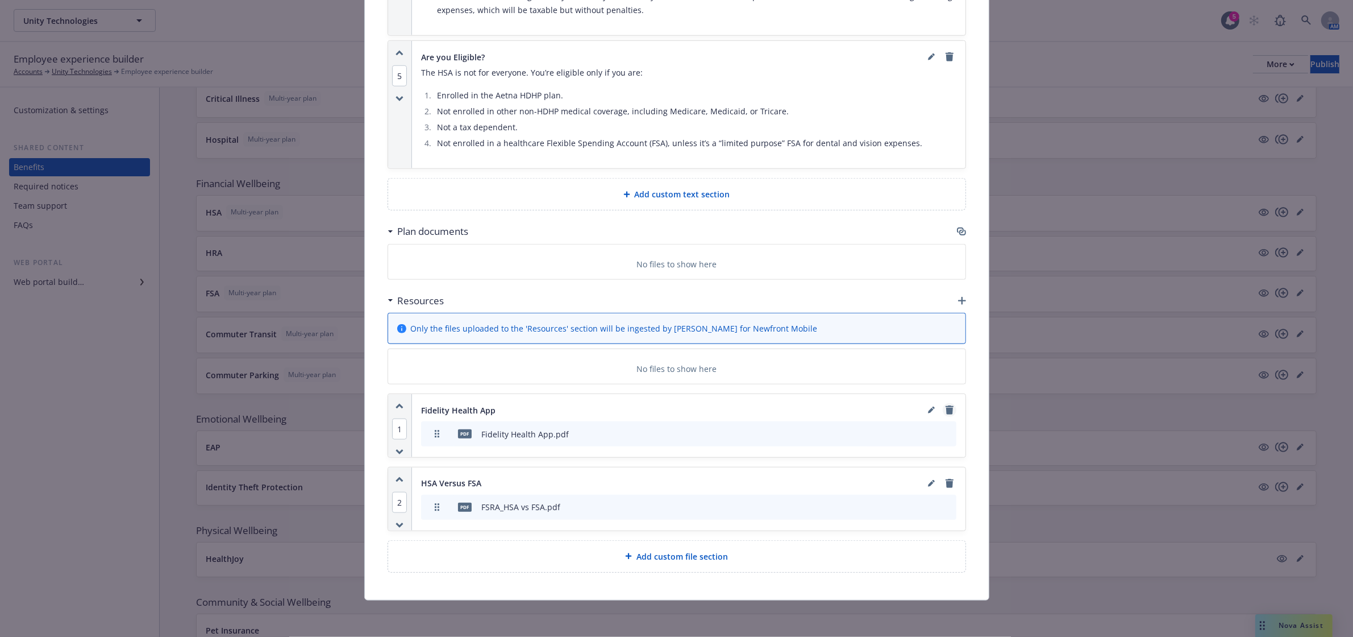
click at [946, 413] on icon "remove" at bounding box center [950, 409] width 8 height 9
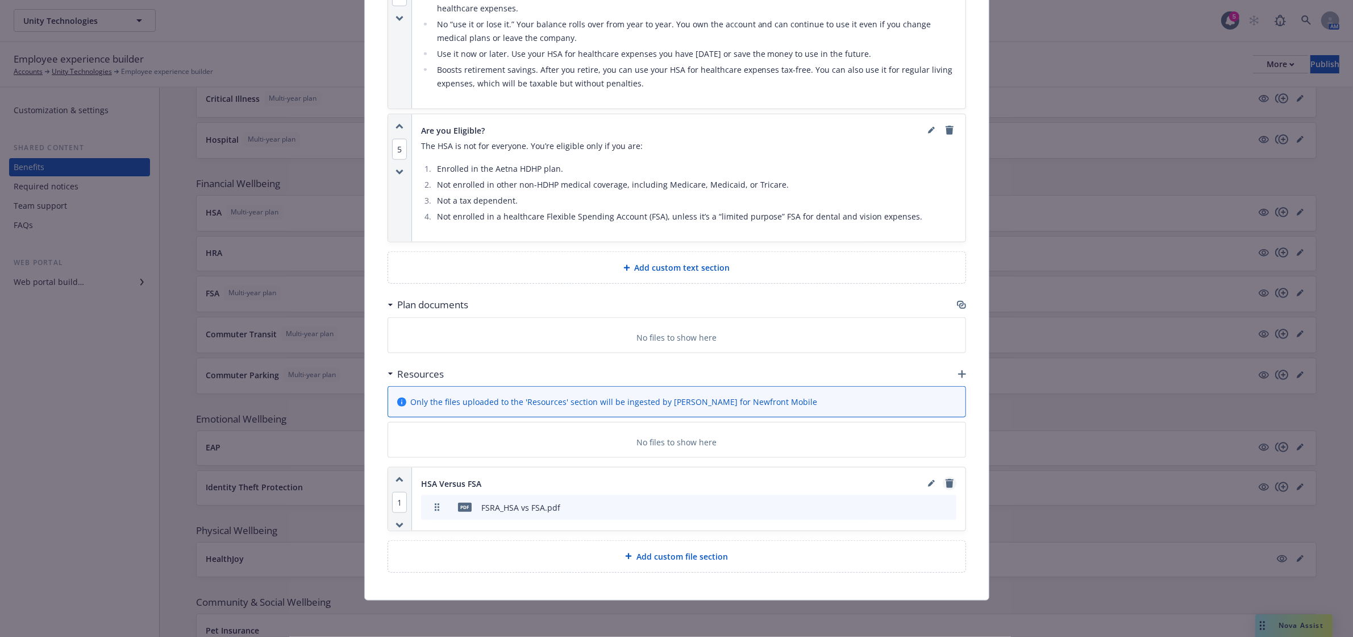
click at [946, 486] on icon "remove" at bounding box center [950, 483] width 8 height 9
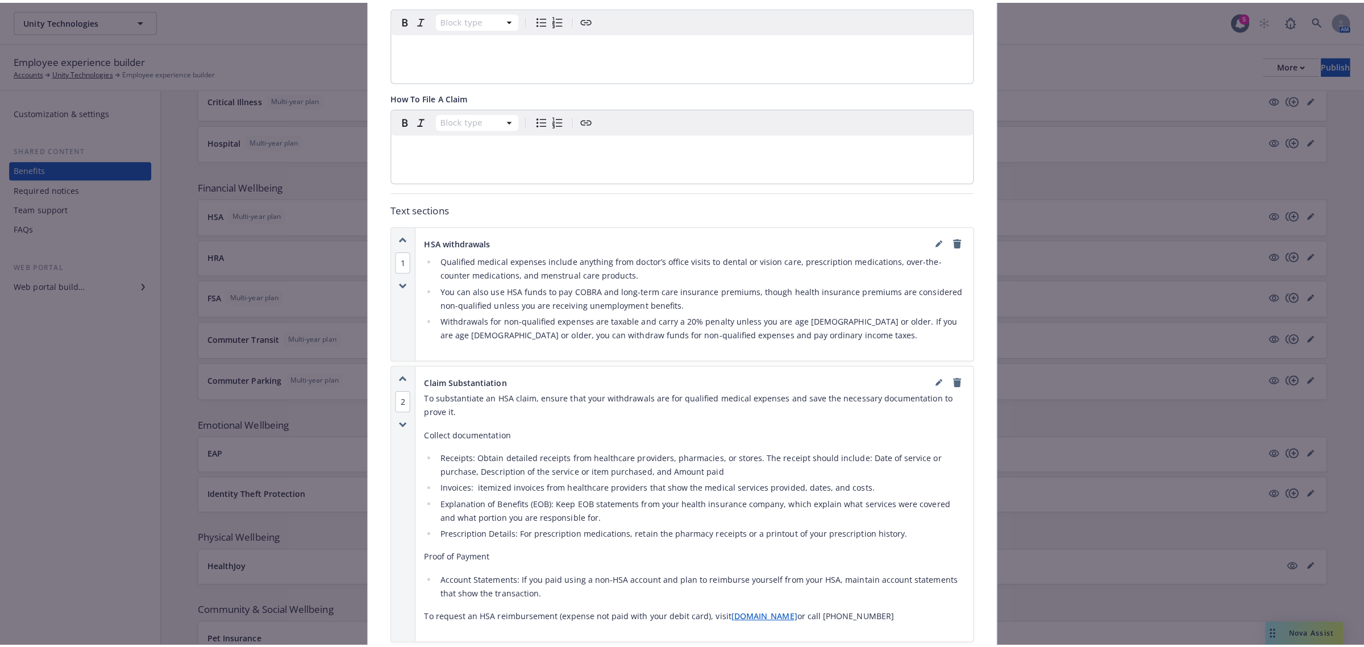
scroll to position [0, 0]
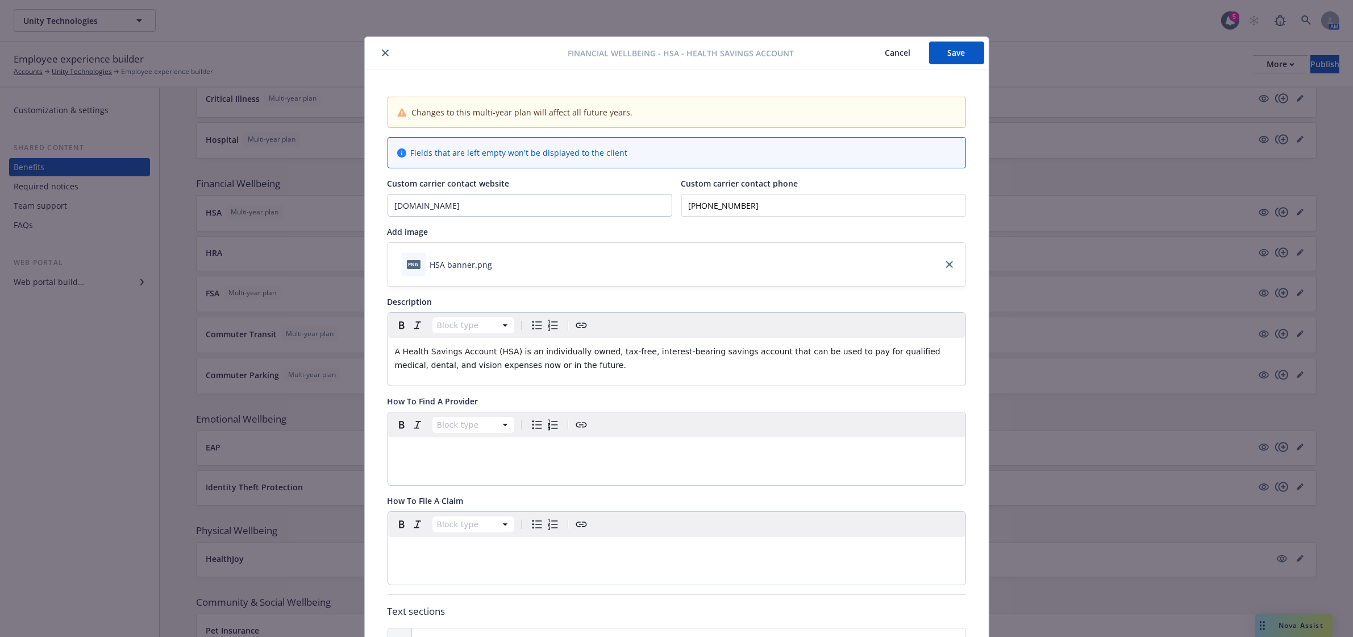
click at [958, 53] on button "Save" at bounding box center [956, 52] width 55 height 23
click at [382, 49] on icon "close" at bounding box center [385, 52] width 7 height 7
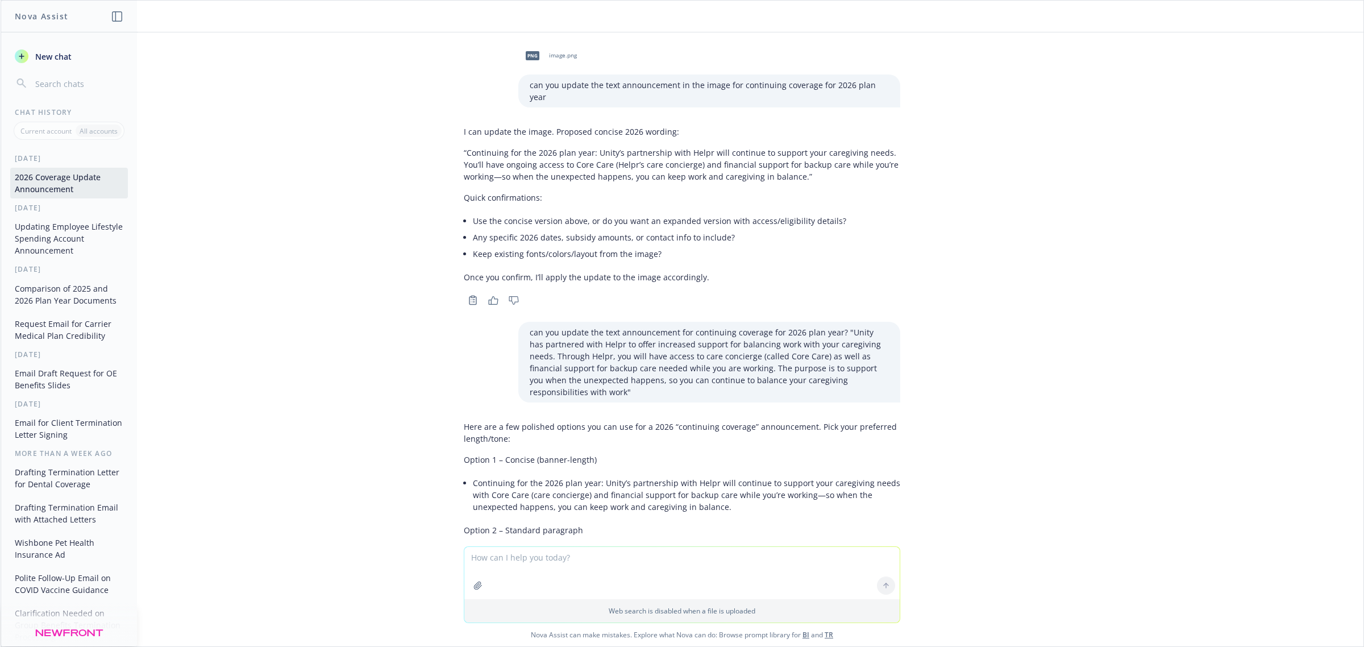
scroll to position [757, 0]
